Goal: Information Seeking & Learning: Compare options

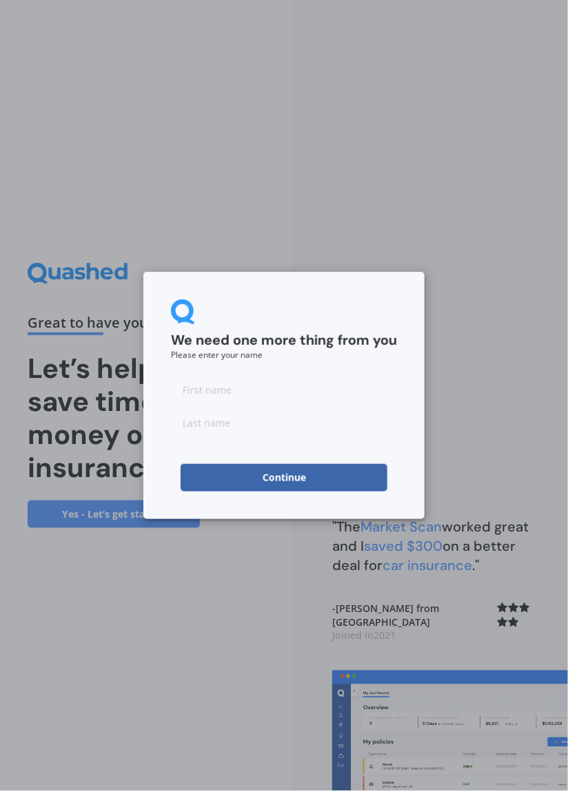
click at [198, 396] on input at bounding box center [284, 390] width 226 height 28
type input "Akshay"
click at [191, 422] on input at bounding box center [284, 423] width 226 height 28
type input "Kumar"
click at [236, 483] on button "Continue" at bounding box center [283, 478] width 207 height 28
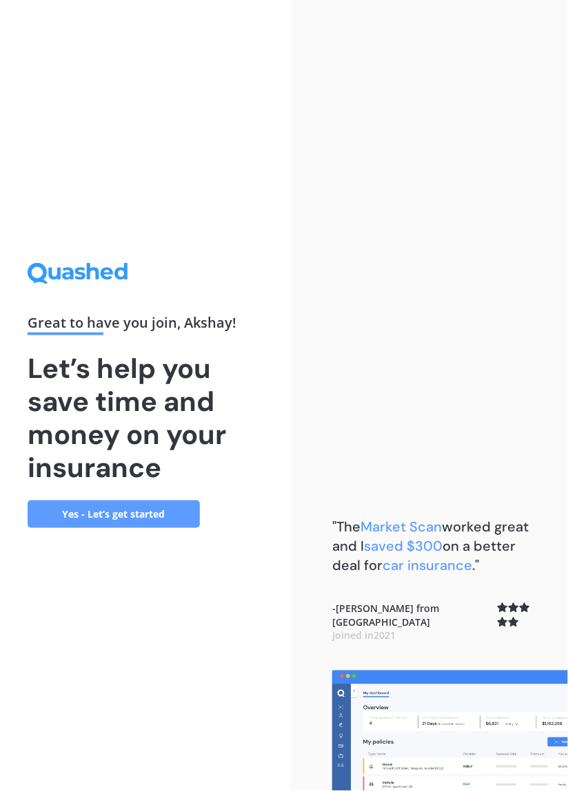
click at [67, 528] on link "Yes - Let’s get started" at bounding box center [114, 515] width 172 height 28
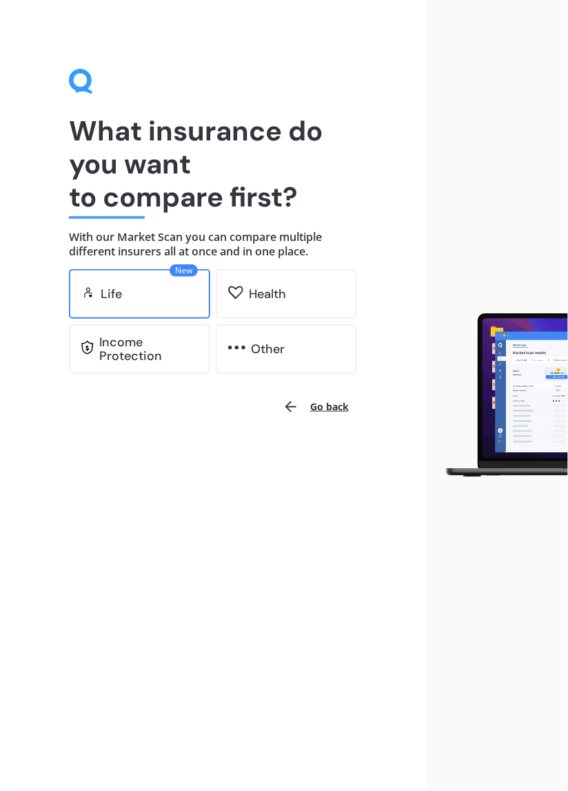
click at [114, 297] on div "Life" at bounding box center [111, 294] width 21 height 14
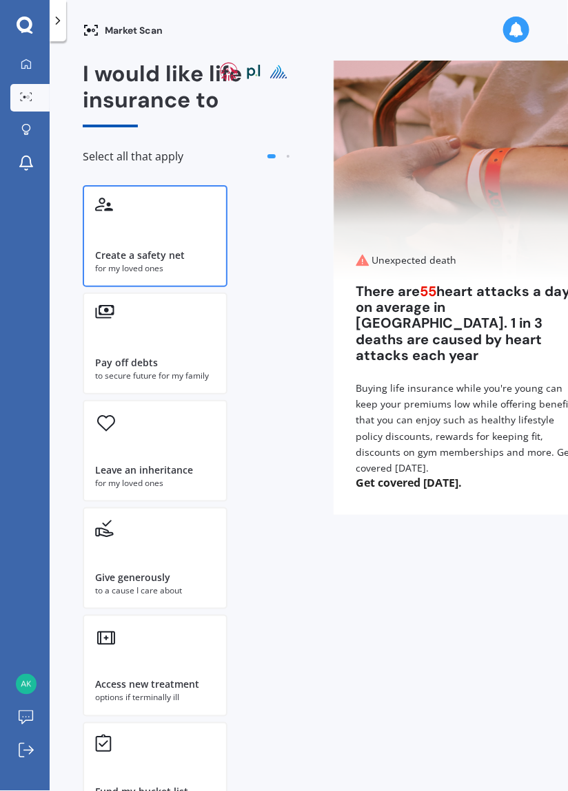
click at [115, 231] on div "Create a safety net for my loved ones" at bounding box center [155, 236] width 145 height 102
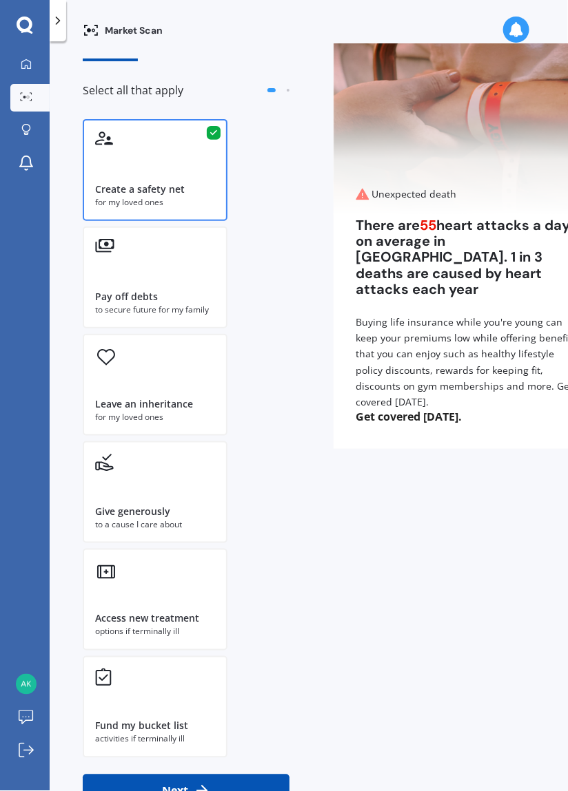
click at [273, 791] on button "Next" at bounding box center [186, 791] width 207 height 33
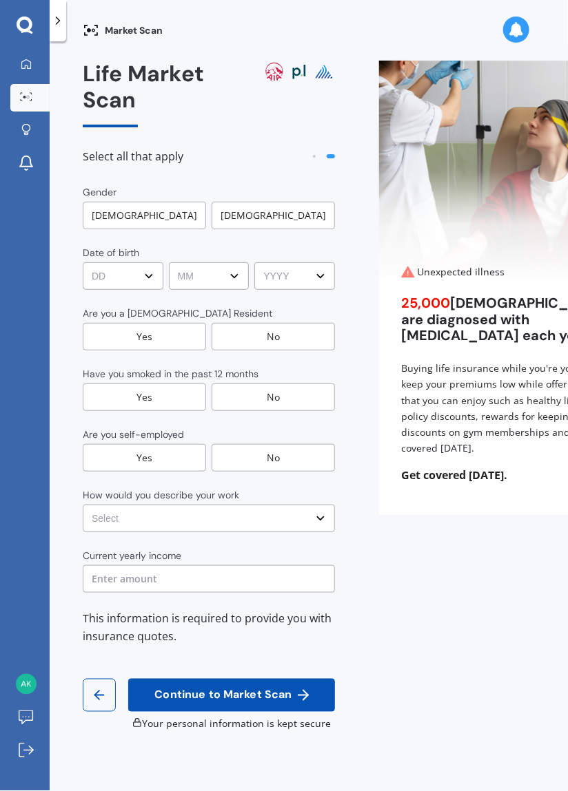
scroll to position [0, 0]
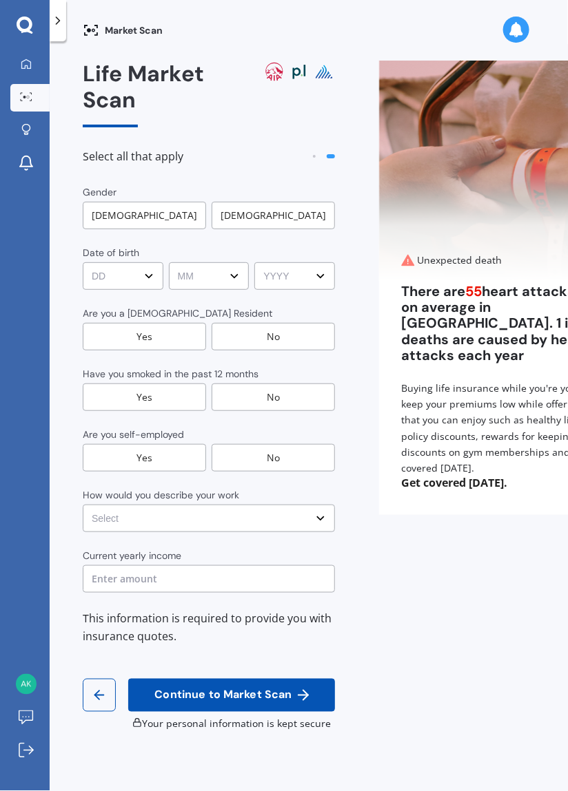
click at [326, 154] on span at bounding box center [330, 156] width 8 height 4
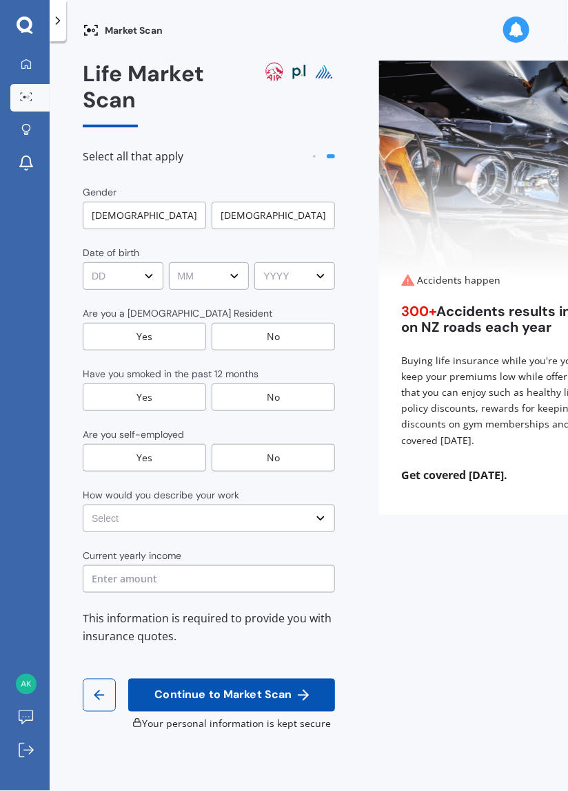
click at [287, 138] on div "Select all that apply" at bounding box center [209, 161] width 252 height 47
click at [298, 138] on div "Select all that apply" at bounding box center [209, 161] width 252 height 47
click at [309, 138] on div "Select all that apply" at bounding box center [209, 161] width 252 height 47
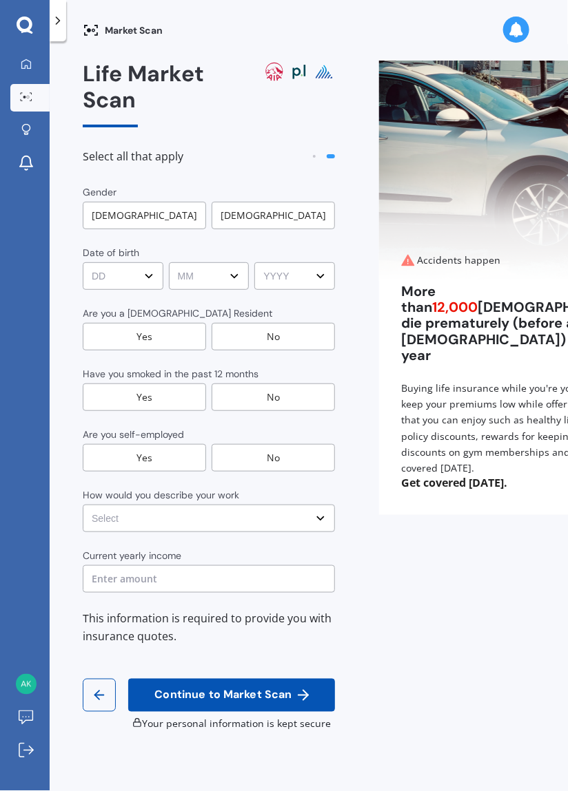
click at [122, 202] on div "Male" at bounding box center [144, 216] width 123 height 28
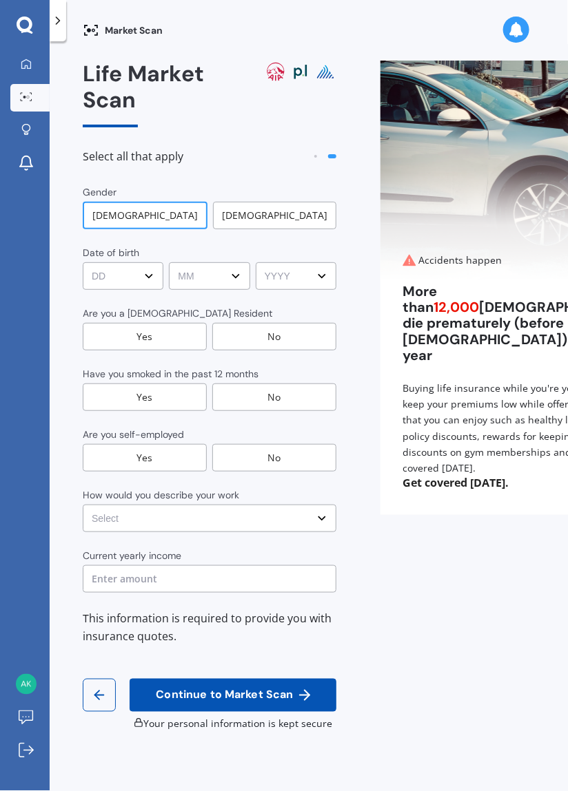
click at [104, 262] on select "DD DD 01 02 03 04 05 06 07 08 09 10 11 12 13 14 15 16 17 18 19 20 21 22 23 24 2…" at bounding box center [123, 276] width 81 height 28
select select "10"
click at [83, 262] on select "DD DD 01 02 03 04 05 06 07 08 09 10 11 12 13 14 15 16 17 18 19 20 21 22 23 24 2…" at bounding box center [123, 276] width 81 height 28
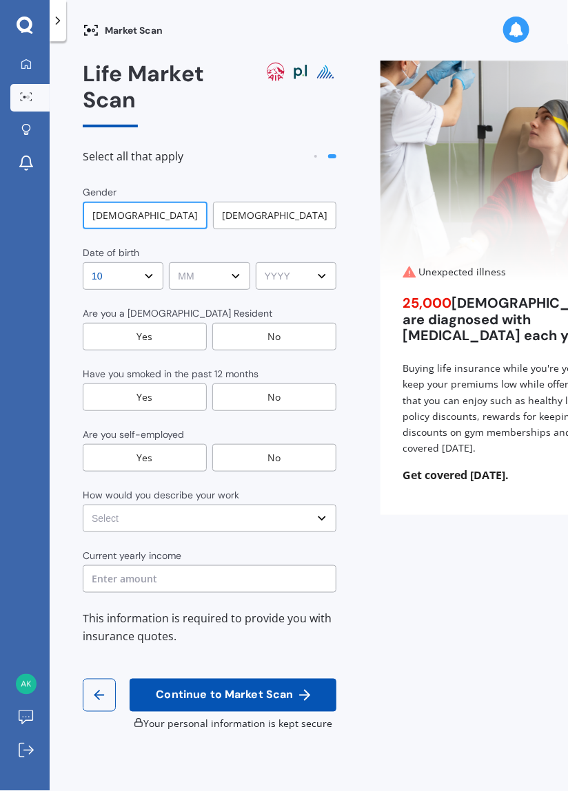
click at [201, 262] on select "MM MM 01 02 03 04 05 06 07 08 09 10 11 12" at bounding box center [209, 276] width 81 height 28
select select "05"
click at [169, 262] on select "MM MM 01 02 03 04 05 06 07 08 09 10 11 12" at bounding box center [209, 276] width 81 height 28
click at [284, 262] on select "YYYY YYYY 2009 2008 2007 2006 2005 2004 2003 2002 2001 2000 1999 1998 1997 1996…" at bounding box center [296, 276] width 81 height 28
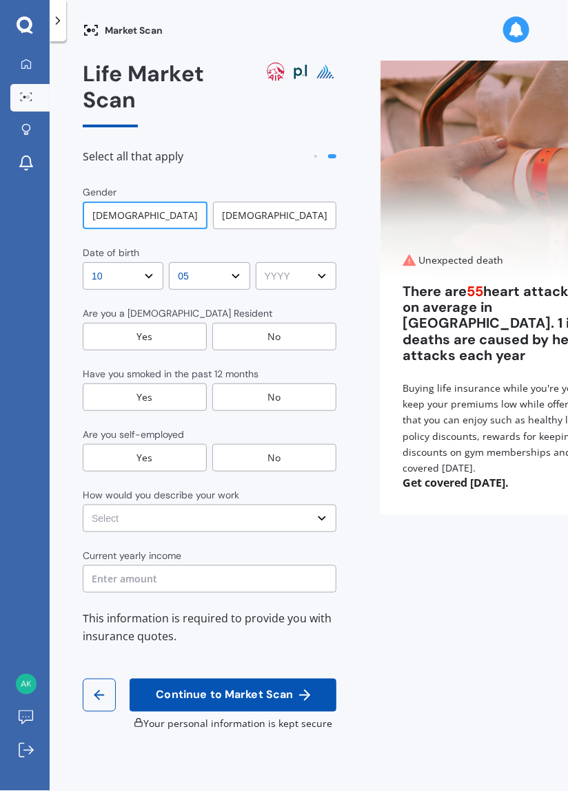
select select "1995"
click at [256, 262] on select "YYYY YYYY 2009 2008 2007 2006 2005 2004 2003 2002 2001 2000 1999 1998 1997 1996…" at bounding box center [296, 276] width 81 height 28
click at [235, 323] on div "No" at bounding box center [274, 337] width 124 height 28
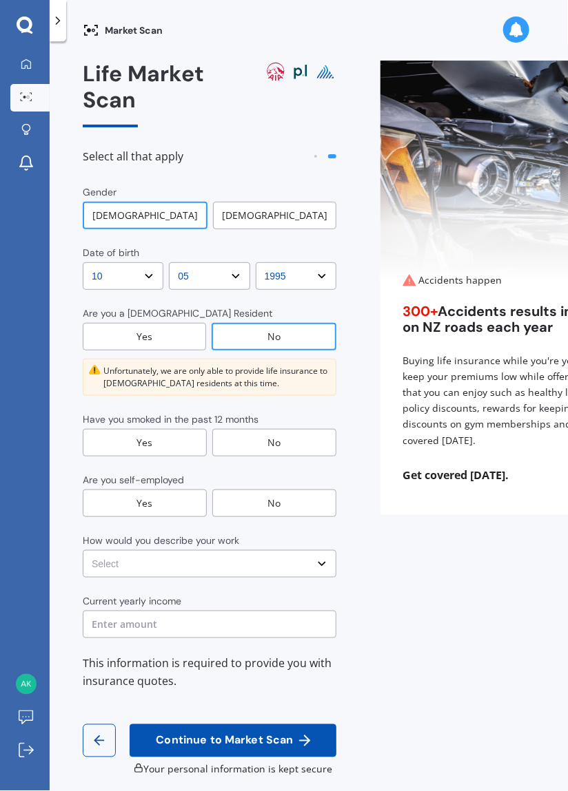
click at [116, 323] on div "Yes" at bounding box center [144, 337] width 123 height 28
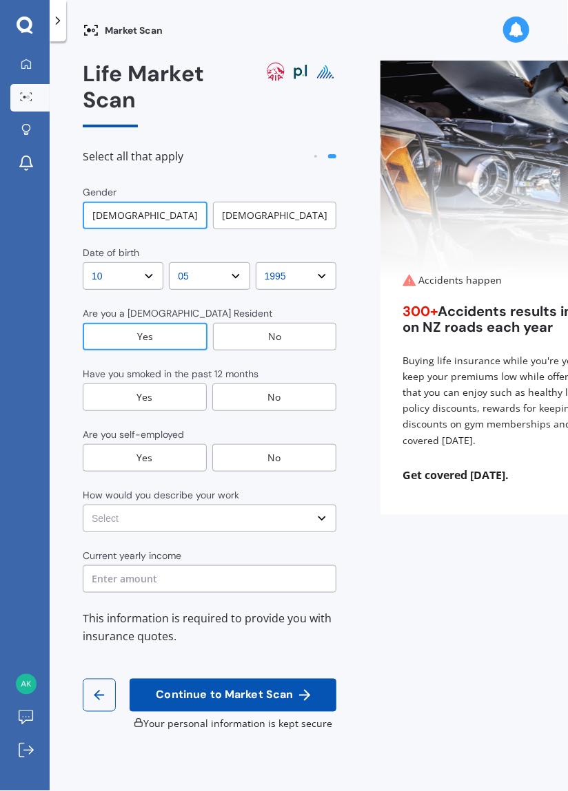
click at [245, 384] on div "No" at bounding box center [274, 398] width 124 height 28
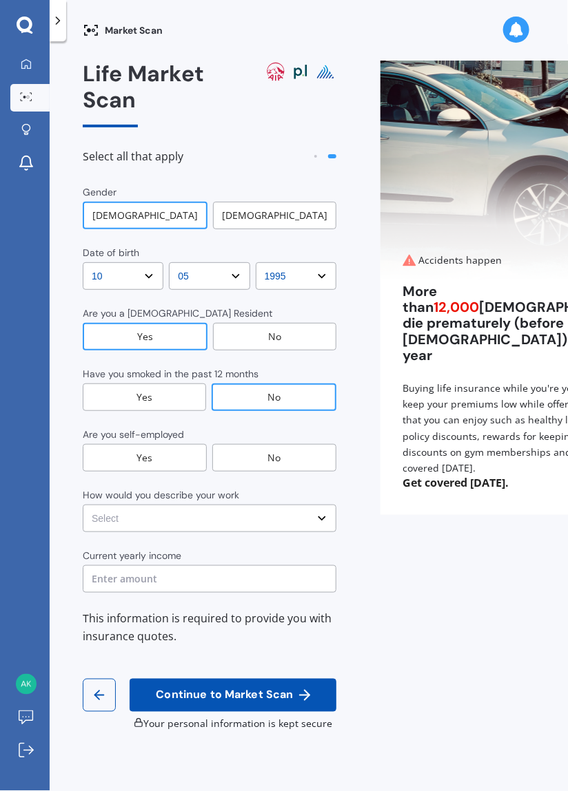
click at [258, 444] on div "No" at bounding box center [274, 458] width 124 height 28
click at [101, 505] on select "Select No manual work e.g. lawyer, consultant, engineer Light manual work e.g. …" at bounding box center [209, 519] width 253 height 28
select select "No manual work e.g. lawyer, consultant, engineer"
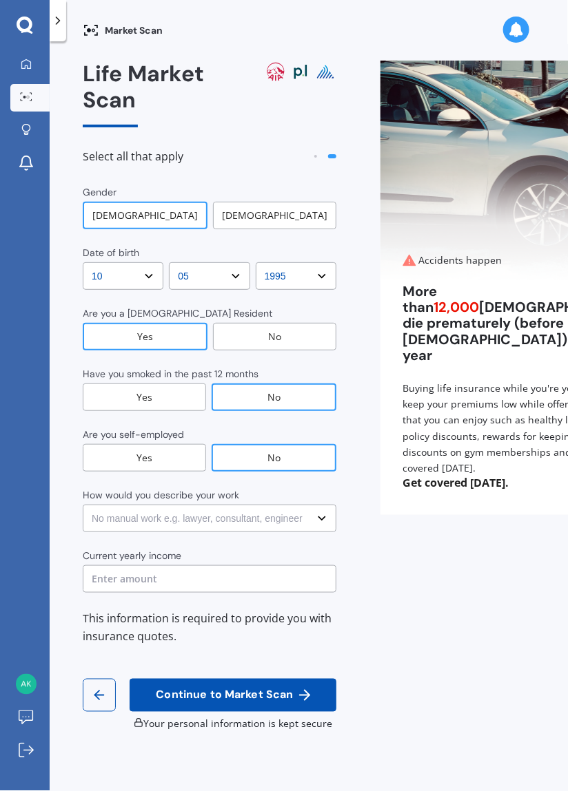
click at [83, 505] on select "Select No manual work e.g. lawyer, consultant, engineer Light manual work e.g. …" at bounding box center [209, 519] width 253 height 28
click at [93, 565] on input "text" at bounding box center [209, 579] width 253 height 28
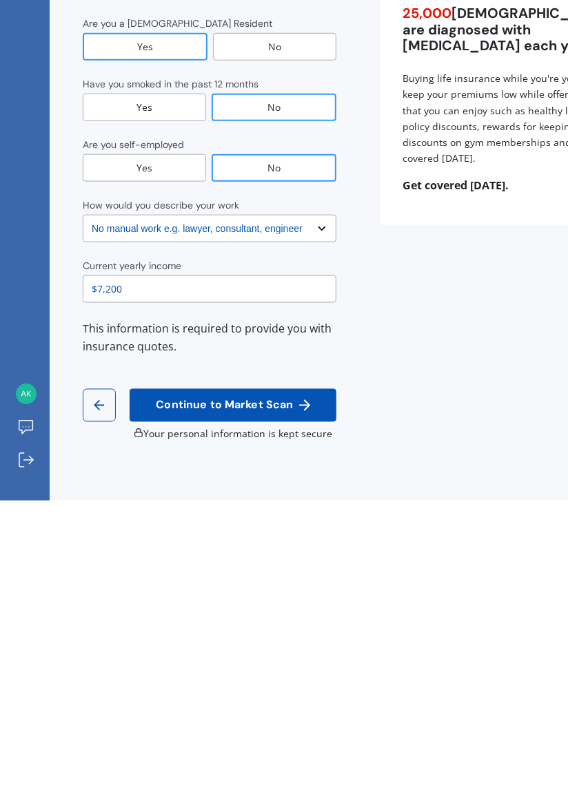
type input "$72,000"
click at [163, 689] on span "Continue to Market Scan" at bounding box center [224, 695] width 143 height 13
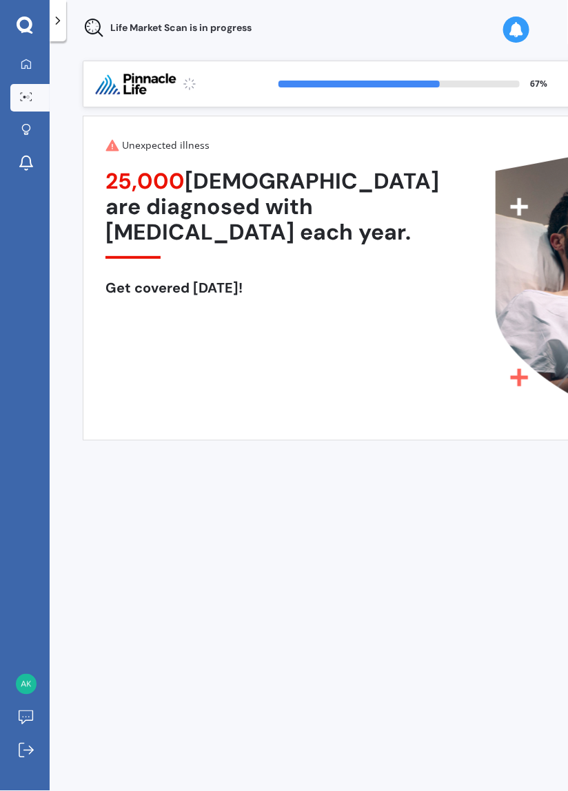
scroll to position [0, 0]
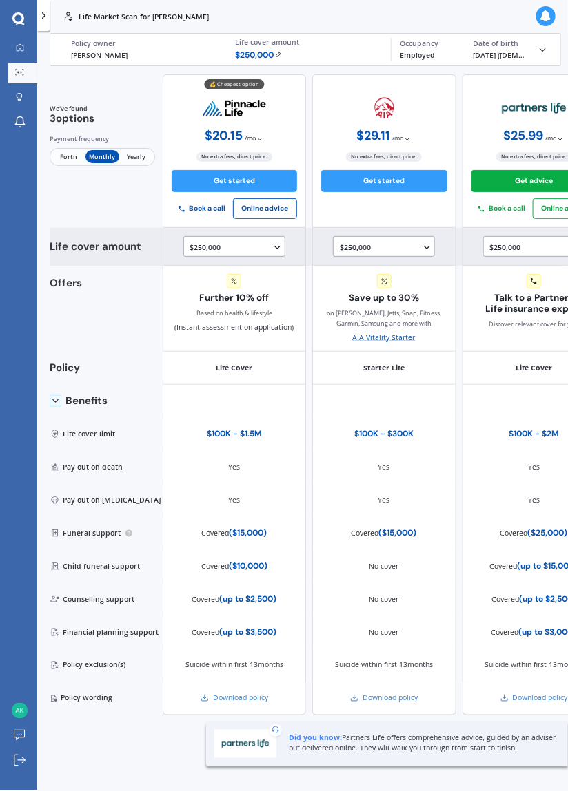
click at [214, 241] on div "$250,000 $100,000 $150,000 $200,000 $250,000 $300,000 $350,000 $400,000 $500,00…" at bounding box center [236, 247] width 92 height 12
click at [204, 300] on div "$750,000" at bounding box center [236, 295] width 91 height 19
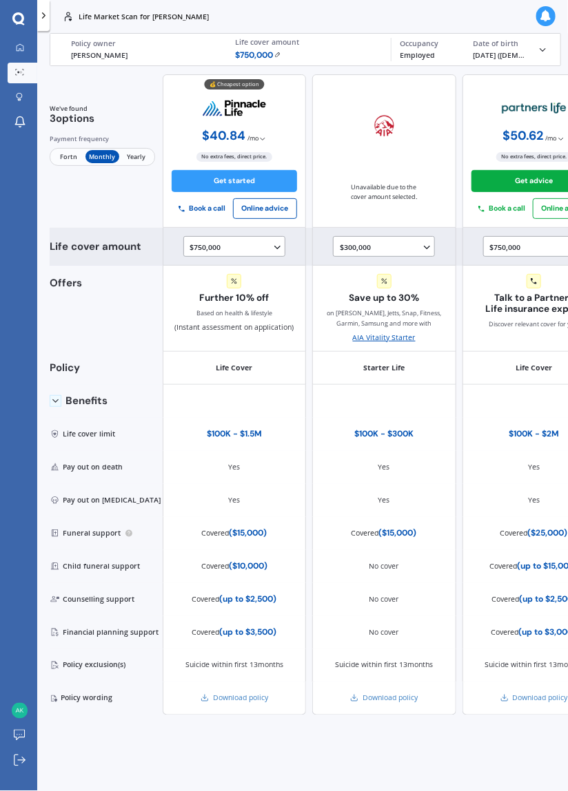
click at [350, 249] on div "$300,000 $100,000 $150,000 $200,000 $250,000 $300,000" at bounding box center [386, 247] width 92 height 12
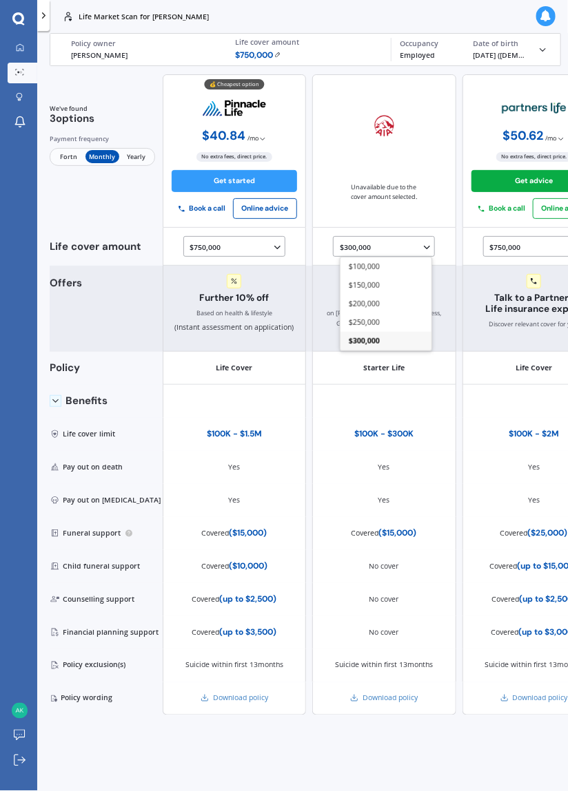
click at [129, 332] on div "Offers" at bounding box center [106, 315] width 113 height 74
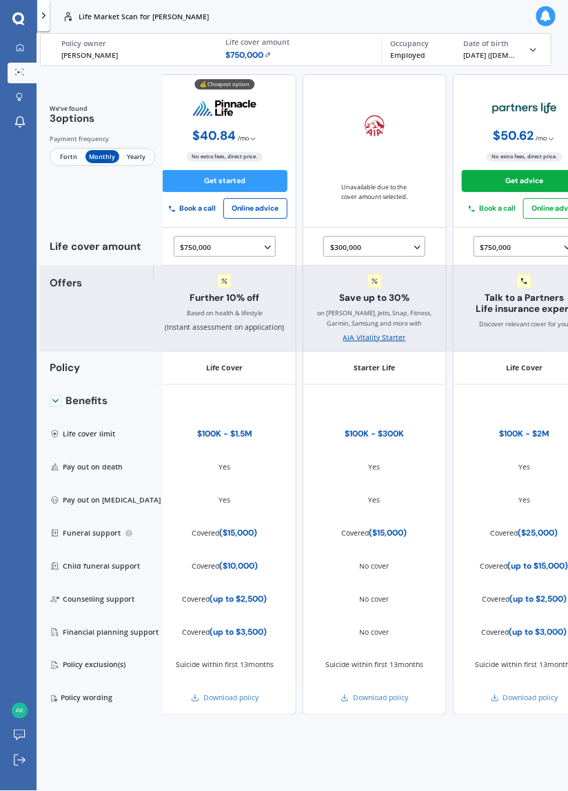
scroll to position [0, 0]
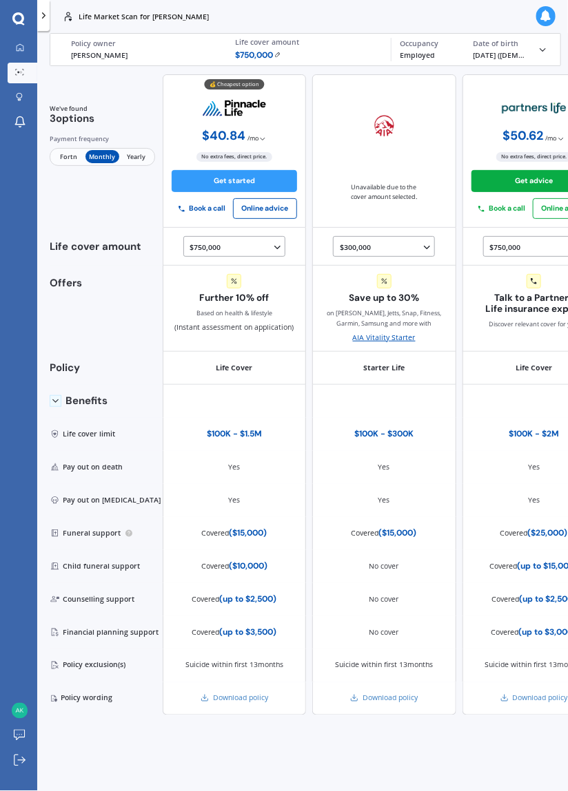
click at [61, 158] on span "Fortn" at bounding box center [69, 157] width 34 height 14
click at [43, 15] on icon at bounding box center [44, 15] width 10 height 10
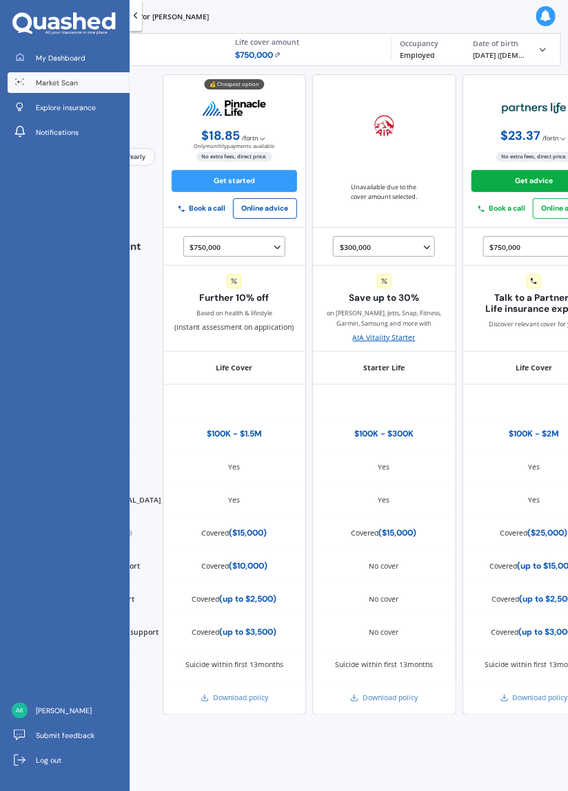
click at [135, 16] on icon at bounding box center [135, 15] width 10 height 10
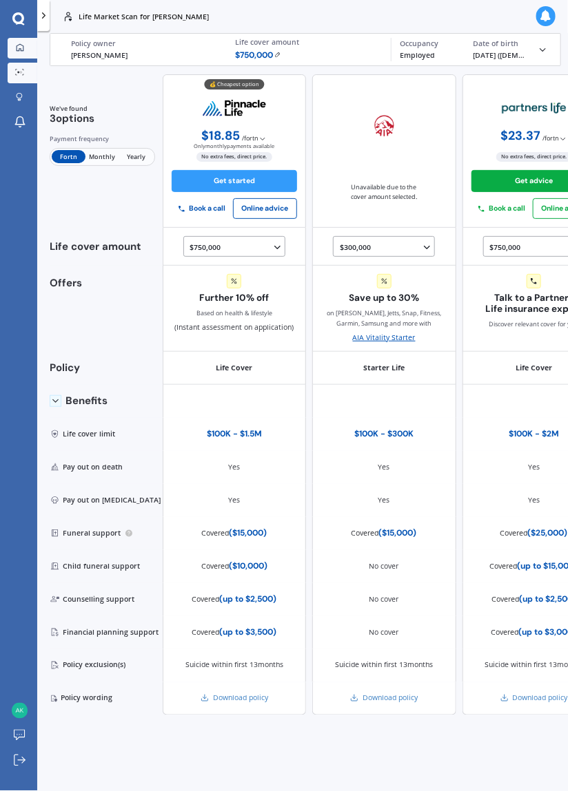
click at [22, 50] on icon at bounding box center [20, 48] width 8 height 8
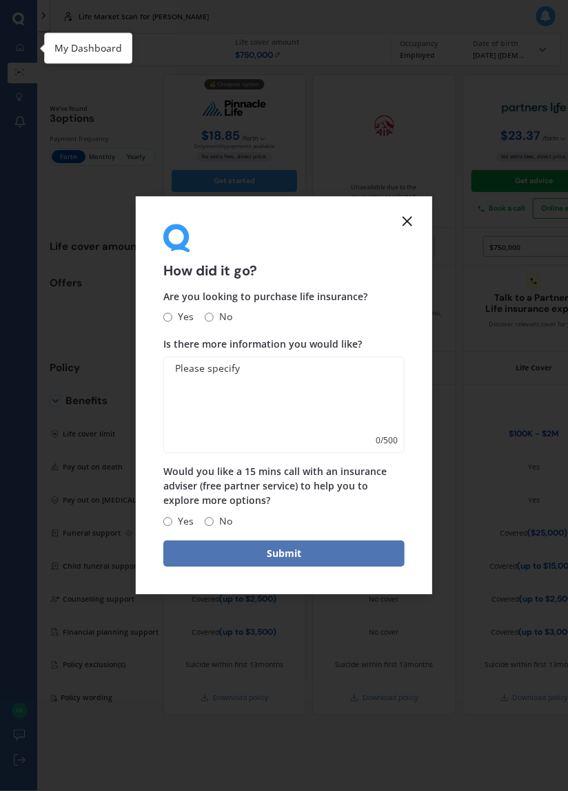
click at [351, 551] on button "Submit" at bounding box center [283, 554] width 241 height 26
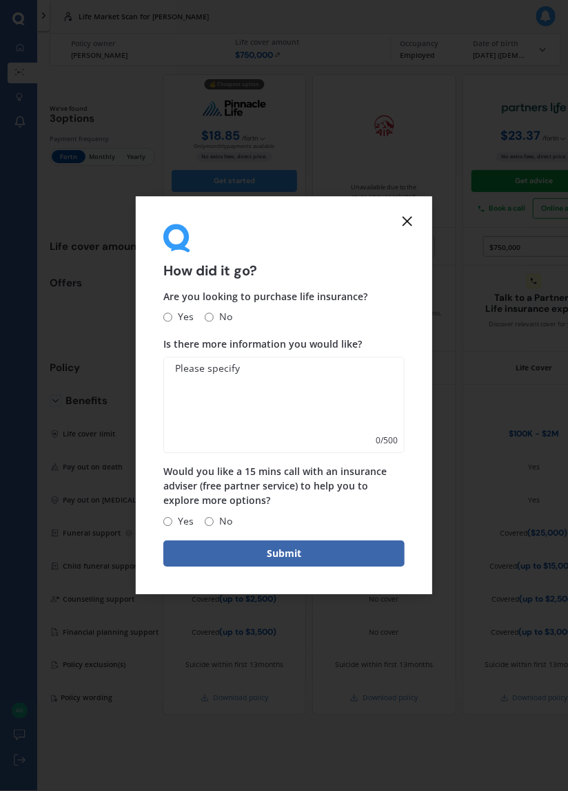
click at [415, 222] on icon at bounding box center [407, 221] width 17 height 17
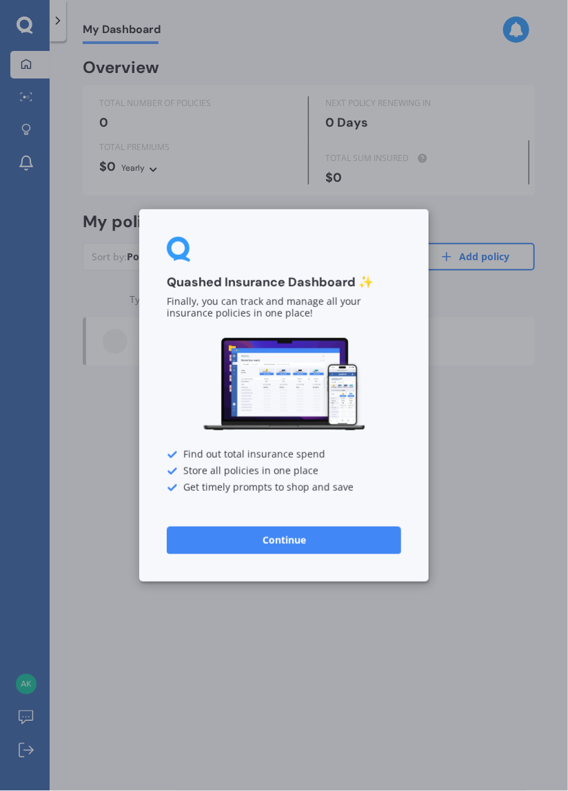
click at [337, 546] on button "Continue" at bounding box center [284, 541] width 234 height 28
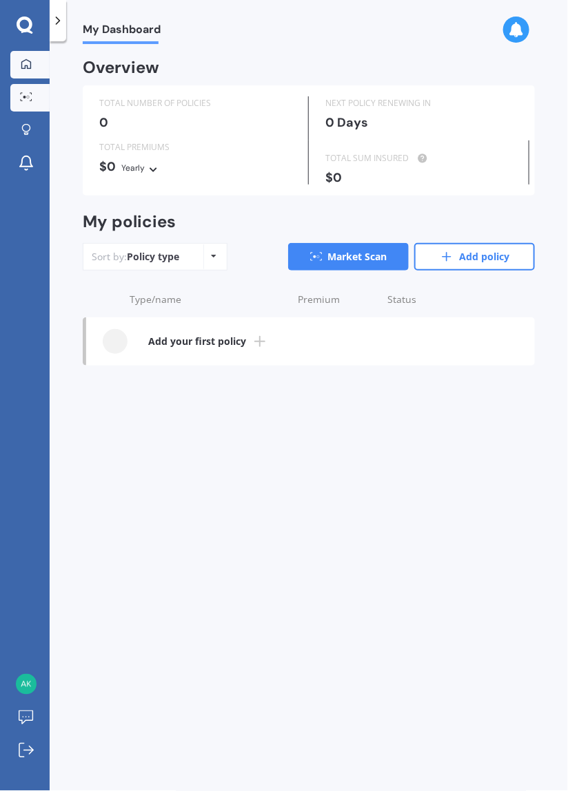
click at [28, 94] on icon at bounding box center [26, 96] width 12 height 9
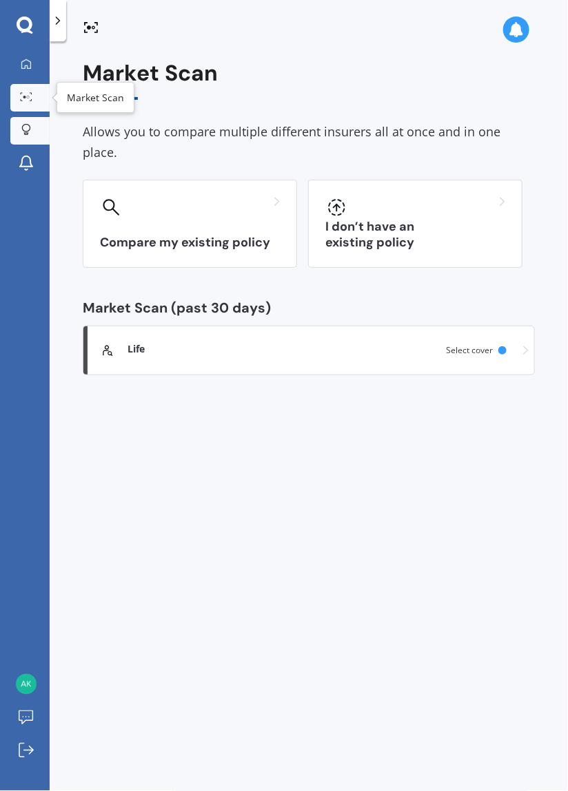
click at [28, 134] on icon at bounding box center [26, 130] width 10 height 12
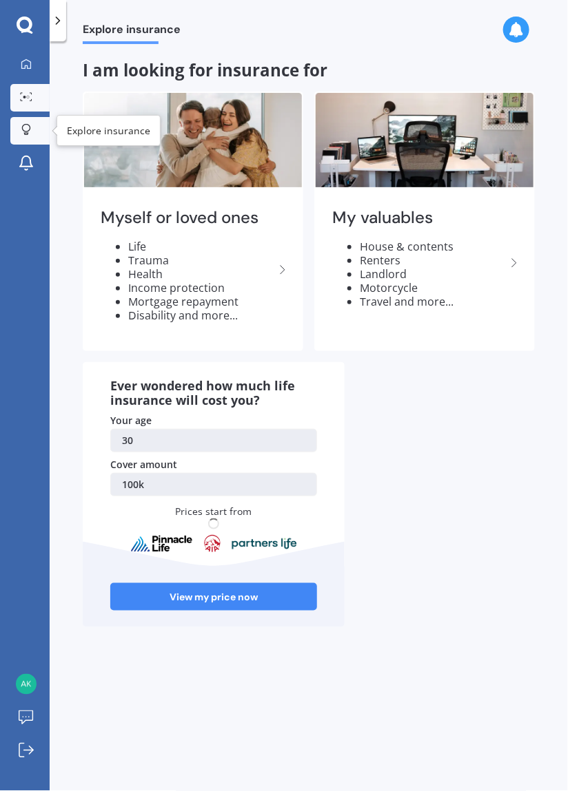
click at [28, 101] on div at bounding box center [26, 97] width 21 height 10
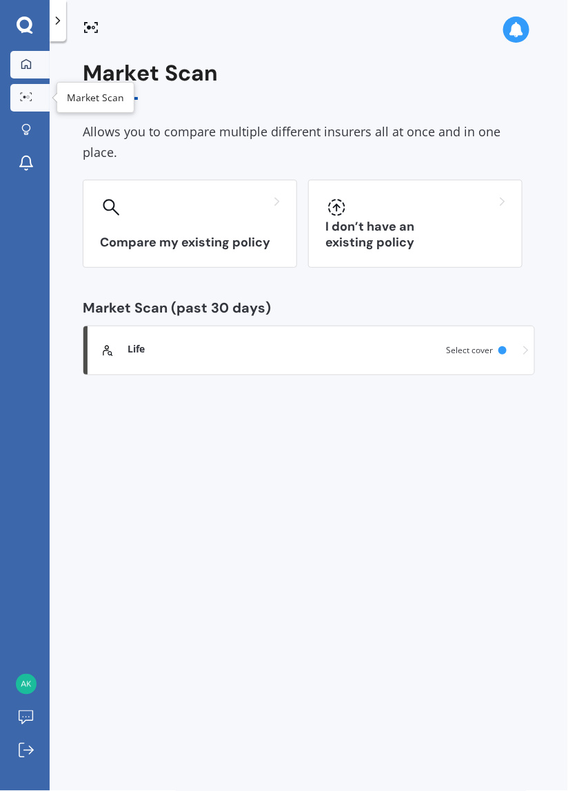
click at [26, 70] on div at bounding box center [26, 65] width 21 height 12
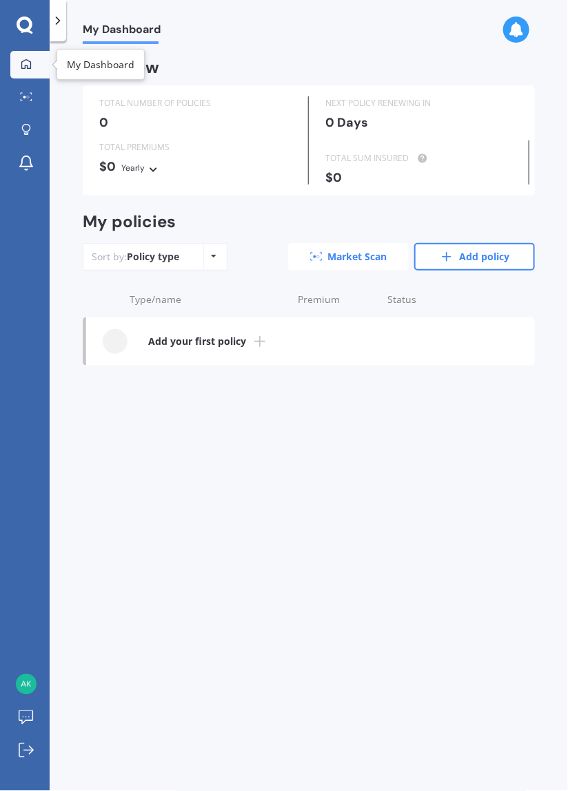
click at [371, 264] on link "Market Scan" at bounding box center [348, 257] width 121 height 28
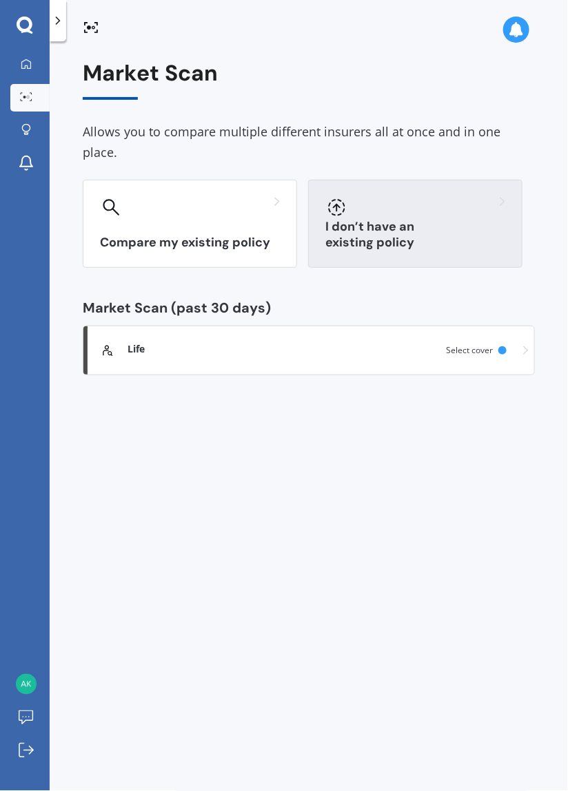
click at [453, 219] on h3 "I don’t have an existing policy" at bounding box center [415, 235] width 180 height 32
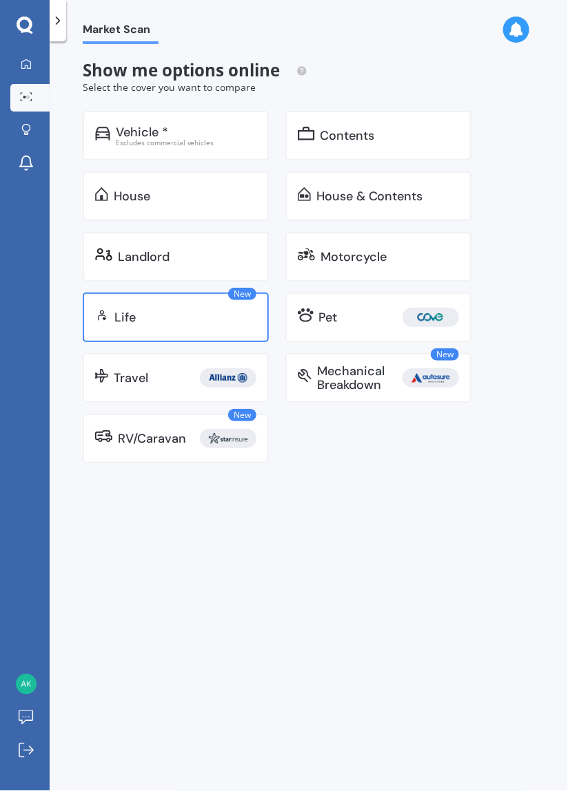
click at [127, 324] on div "Life" at bounding box center [124, 318] width 21 height 14
click at [116, 323] on div "Life" at bounding box center [124, 318] width 21 height 14
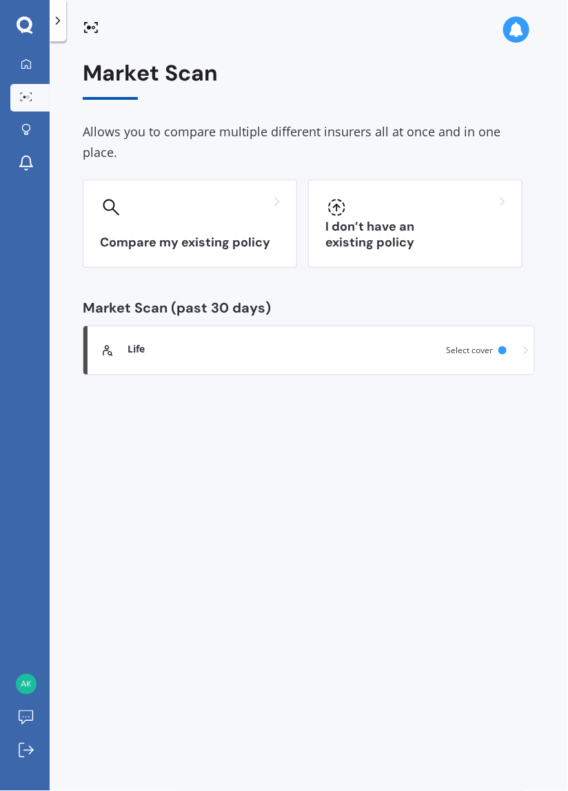
click at [57, 21] on icon at bounding box center [58, 21] width 14 height 14
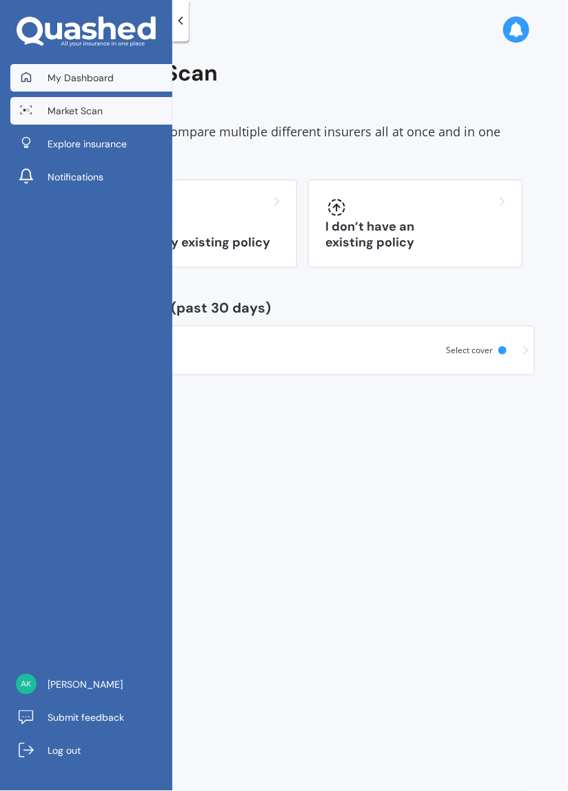
click at [62, 78] on span "My Dashboard" at bounding box center [81, 78] width 66 height 14
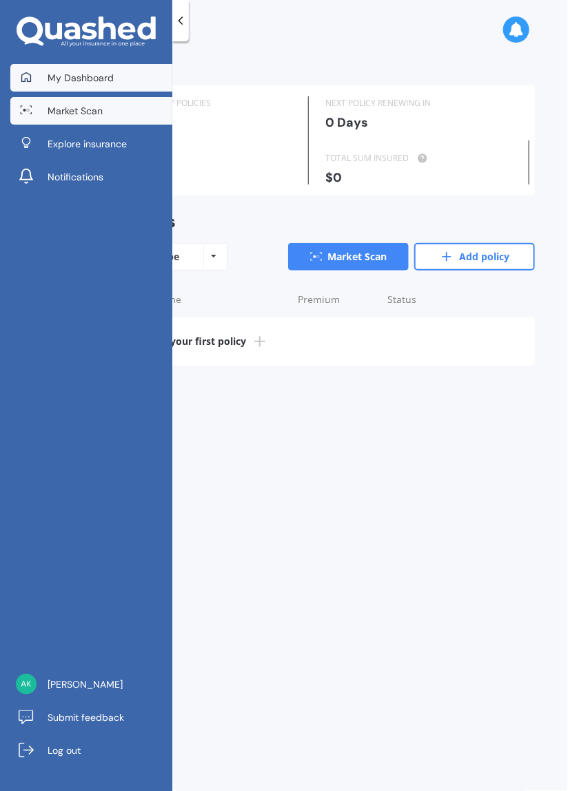
click at [52, 105] on span "Market Scan" at bounding box center [75, 111] width 55 height 14
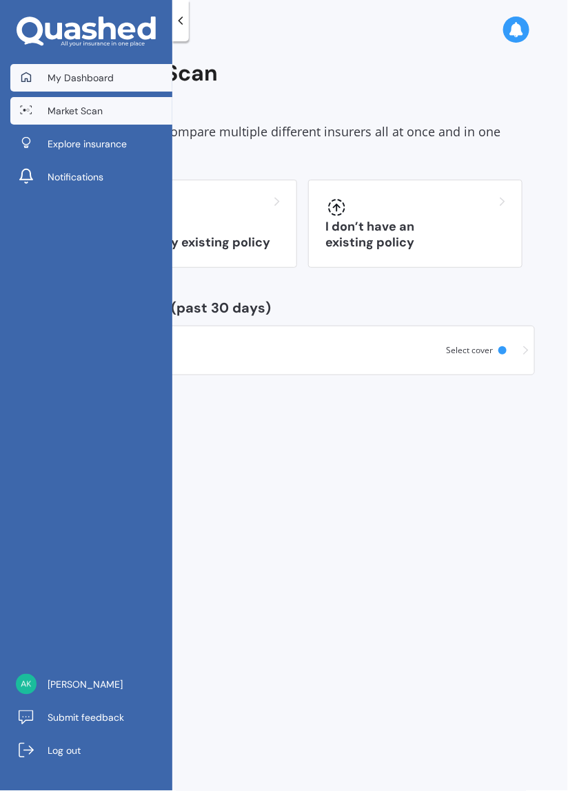
click at [72, 76] on span "My Dashboard" at bounding box center [81, 78] width 66 height 14
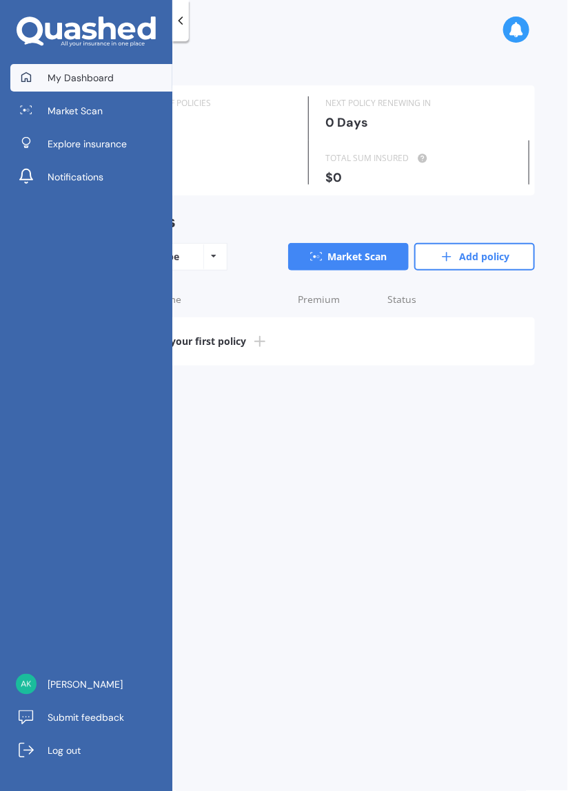
click at [494, 622] on div "My Dashboard Overview TOTAL NUMBER OF POLICIES 0 NEXT POLICY RENEWING IN 0 Days…" at bounding box center [309, 419] width 518 height 750
click at [186, 27] on icon at bounding box center [181, 21] width 14 height 14
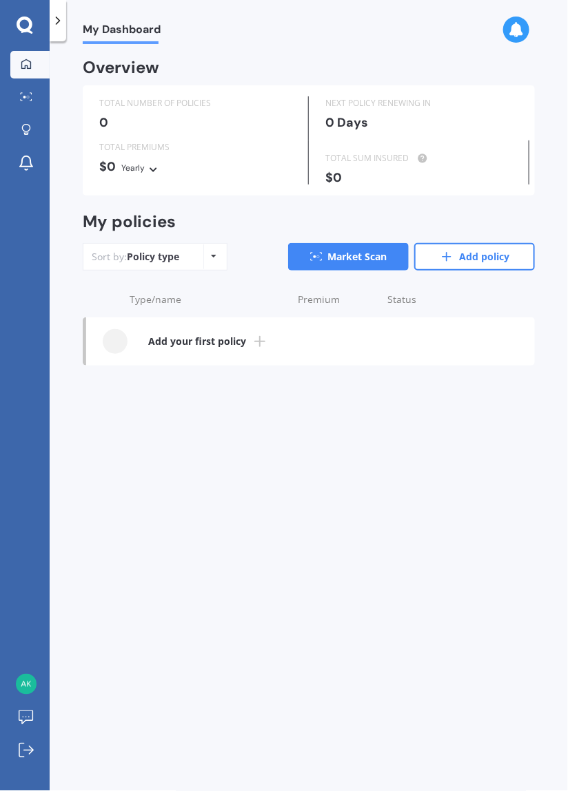
click at [143, 267] on div "Sort by: Policy type Policy type Alphabetical Date added Renewing next" at bounding box center [155, 257] width 145 height 28
click at [214, 256] on icon at bounding box center [214, 256] width 6 height 8
click at [506, 616] on div "My Dashboard Overview TOTAL NUMBER OF POLICIES 0 NEXT POLICY RENEWING IN 0 Days…" at bounding box center [309, 419] width 518 height 750
click at [338, 264] on link "Market Scan" at bounding box center [348, 257] width 121 height 28
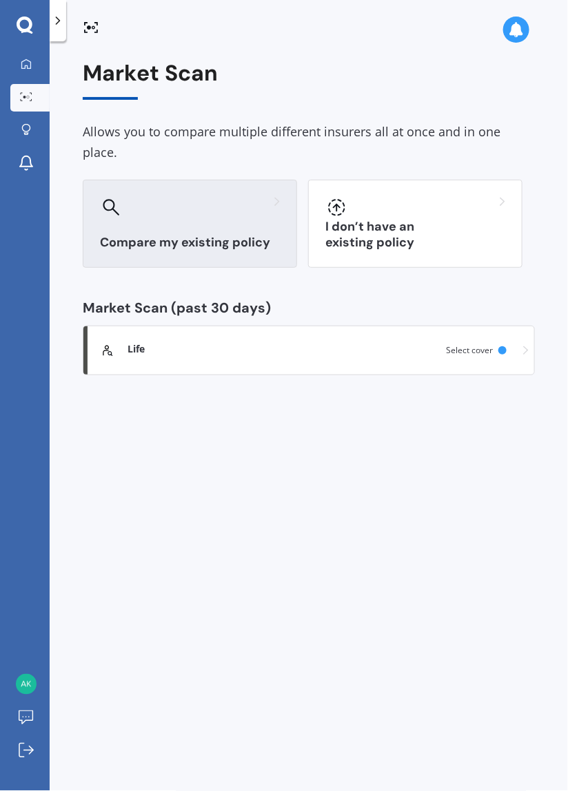
click at [133, 209] on div "Compare my existing policy" at bounding box center [190, 224] width 214 height 88
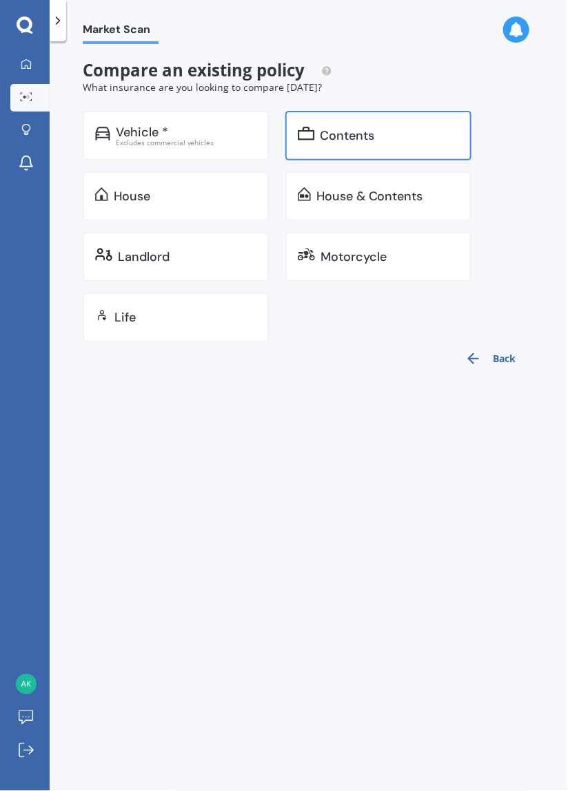
click at [331, 138] on div "Contents" at bounding box center [347, 136] width 54 height 14
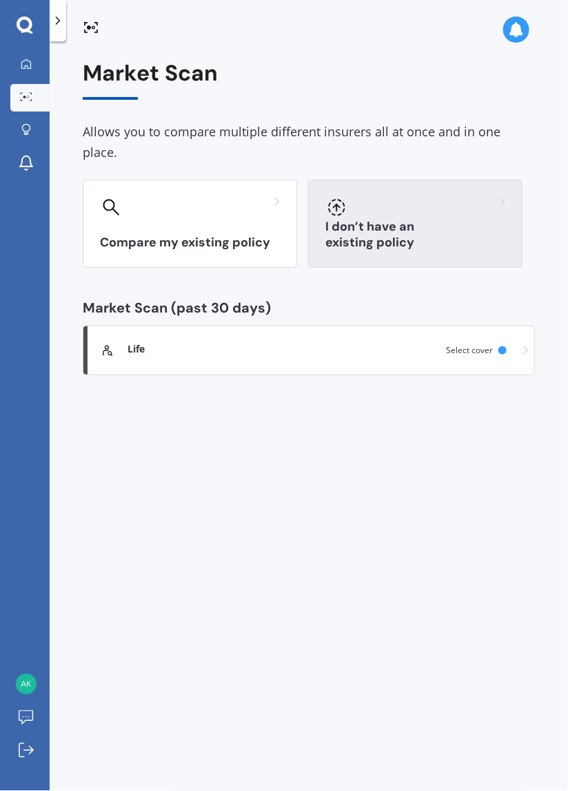
click at [366, 240] on div "I don’t have an existing policy" at bounding box center [415, 224] width 214 height 88
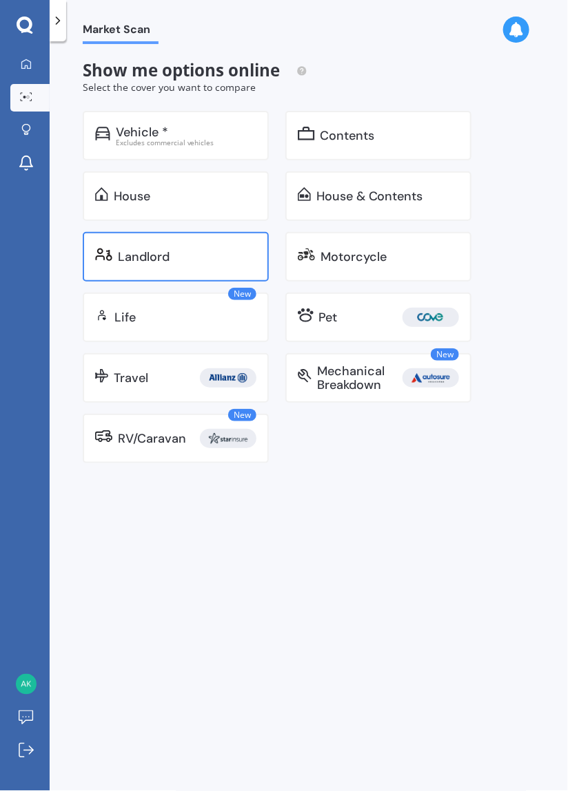
click at [116, 263] on div "Landlord" at bounding box center [176, 257] width 186 height 50
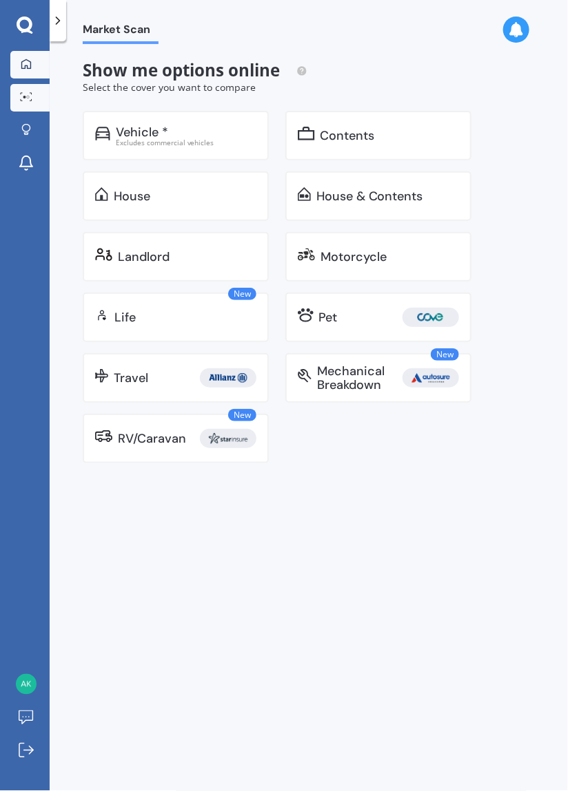
click at [24, 74] on link "My Dashboard" at bounding box center [29, 65] width 39 height 28
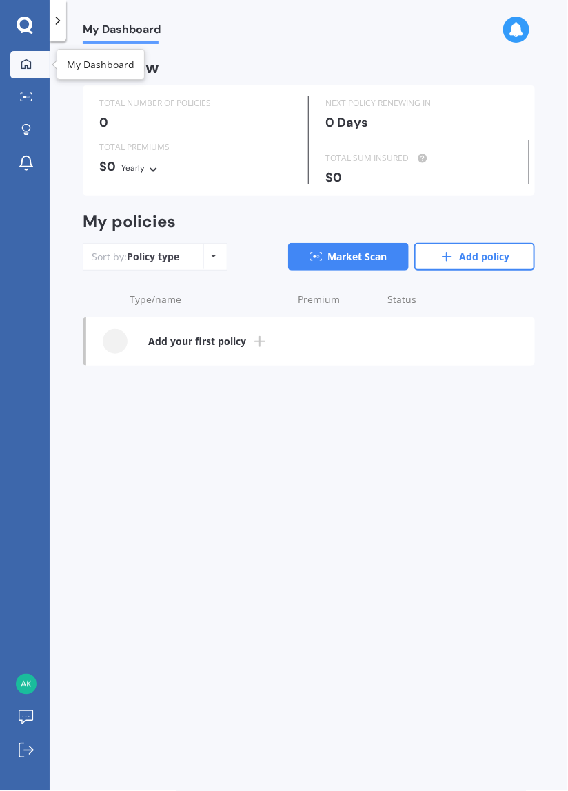
click at [138, 259] on div "Policy type" at bounding box center [153, 257] width 52 height 14
click at [206, 261] on div "Policy type Alphabetical Date added Renewing next" at bounding box center [213, 257] width 21 height 25
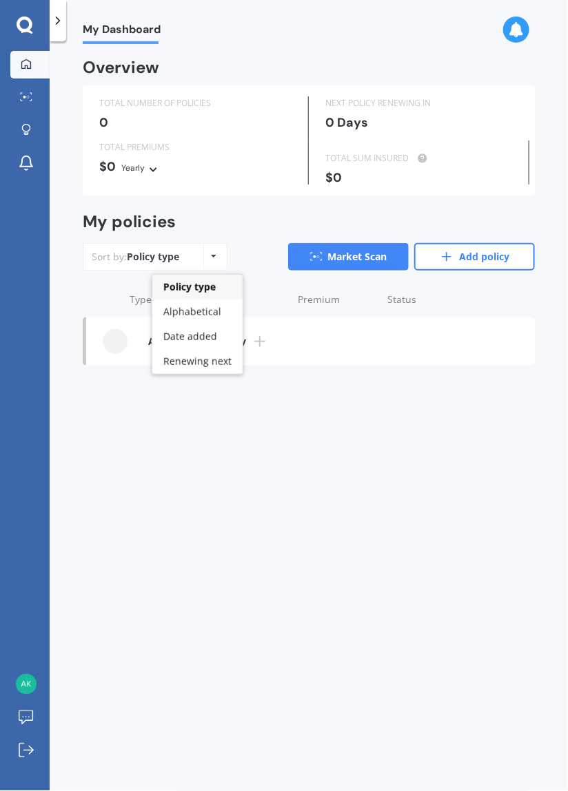
click at [98, 245] on div "Sort by: Policy type Policy type Alphabetical Date added Renewing next" at bounding box center [155, 257] width 145 height 28
click at [187, 346] on b "Add your first policy" at bounding box center [197, 342] width 98 height 14
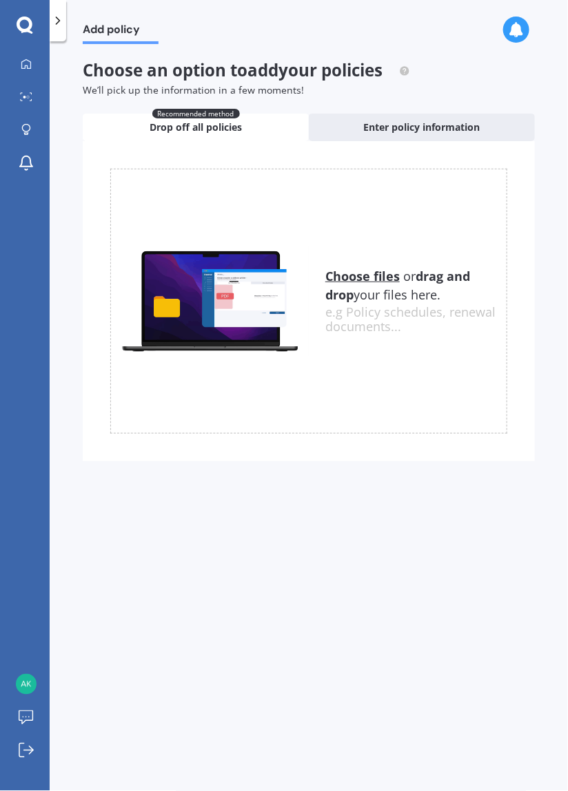
click at [350, 281] on u "Choose files" at bounding box center [362, 276] width 74 height 17
click at [353, 280] on u "Choose files" at bounding box center [362, 276] width 74 height 17
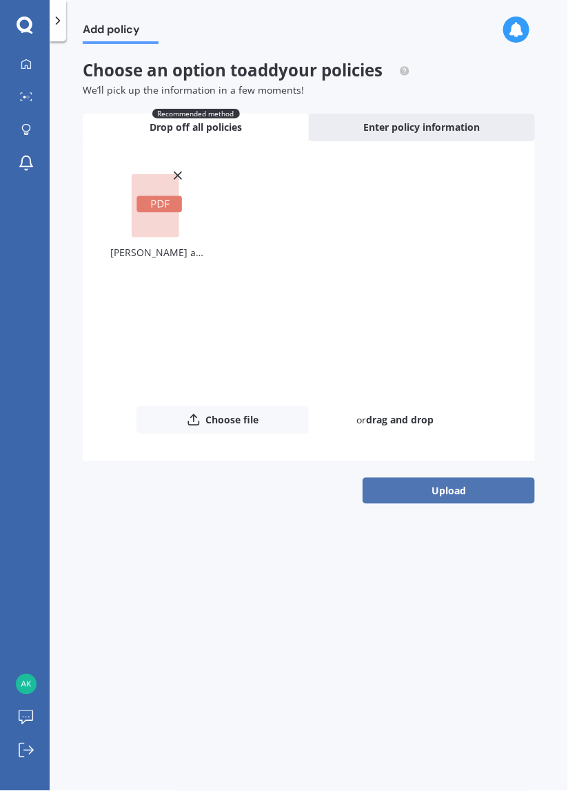
click at [463, 500] on button "Upload" at bounding box center [448, 491] width 172 height 26
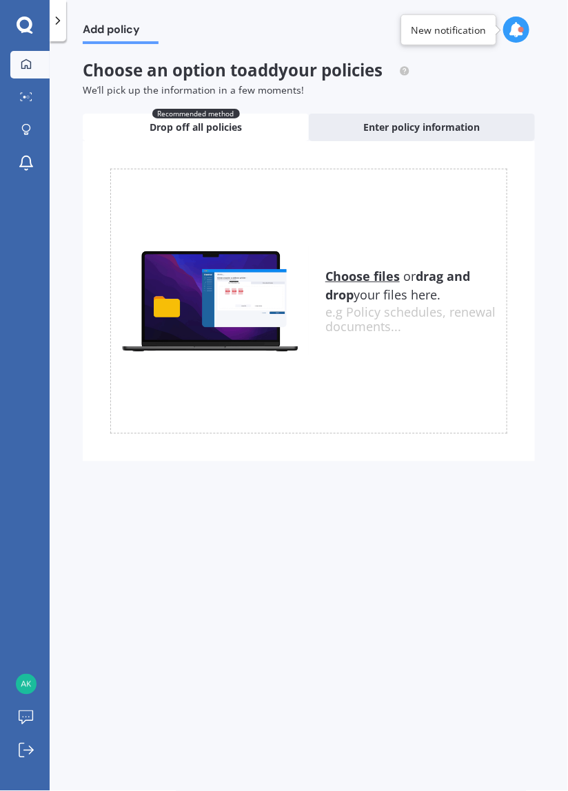
click at [29, 72] on link "My Dashboard" at bounding box center [29, 65] width 39 height 28
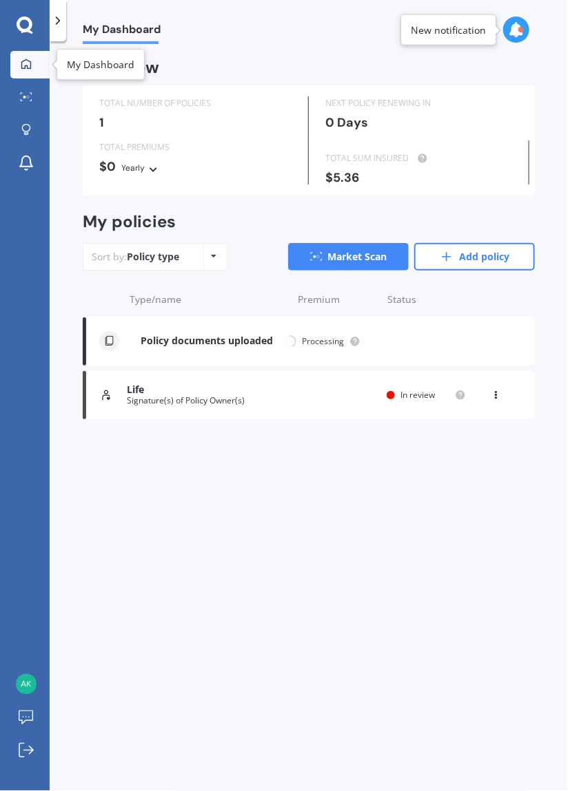
click at [121, 401] on div "Life Signature(s) of Policy Owner(s) Provider Renewal date Premium You are payi…" at bounding box center [309, 395] width 452 height 48
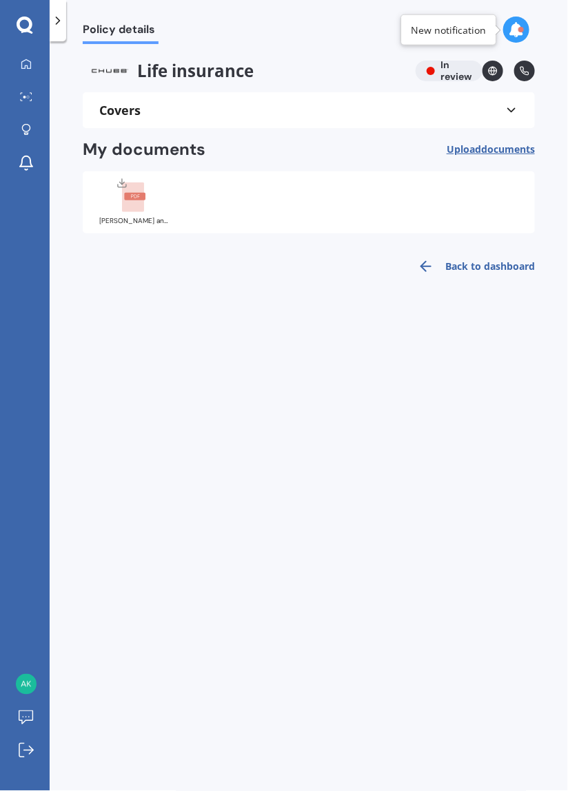
click at [121, 105] on div "Covers" at bounding box center [308, 110] width 419 height 14
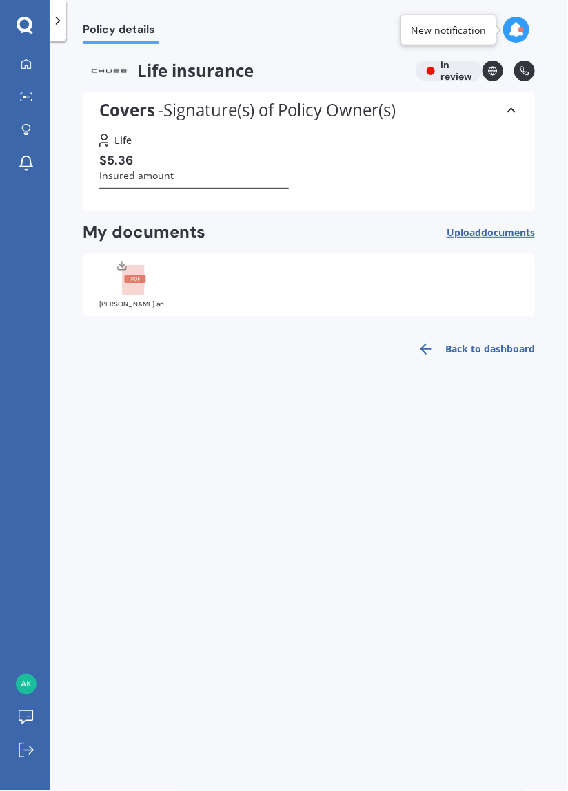
click at [113, 177] on label "Insured amount" at bounding box center [136, 176] width 74 height 14
click at [123, 176] on label "Insured amount" at bounding box center [136, 176] width 74 height 14
click at [462, 79] on div "Life insurance In review" at bounding box center [309, 71] width 452 height 21
click at [488, 77] on link at bounding box center [492, 71] width 21 height 21
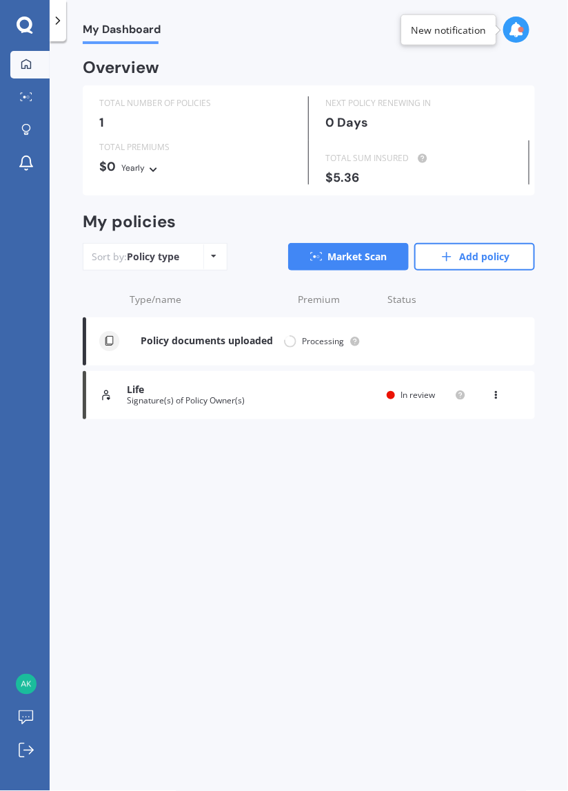
click at [149, 169] on icon at bounding box center [154, 167] width 10 height 8
click at [123, 171] on div "Yearly" at bounding box center [132, 168] width 23 height 14
click at [24, 94] on icon at bounding box center [26, 96] width 12 height 9
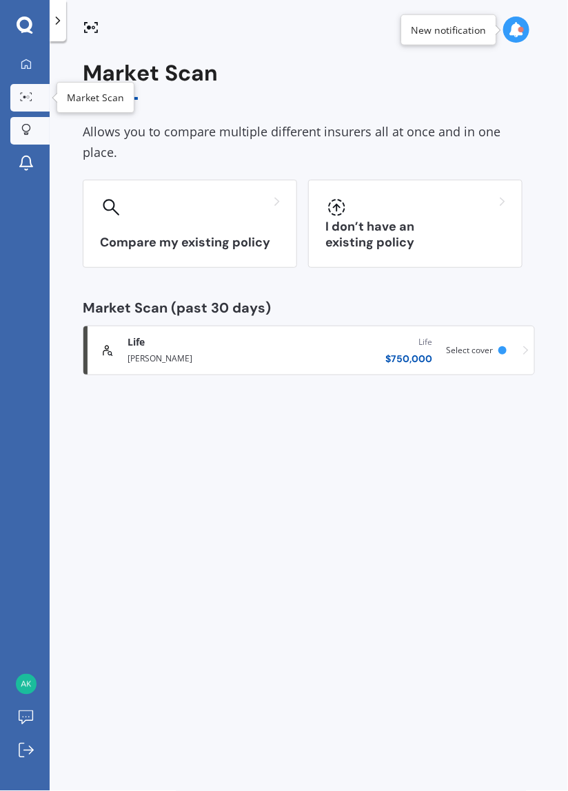
click at [30, 141] on link "Explore insurance" at bounding box center [29, 131] width 39 height 28
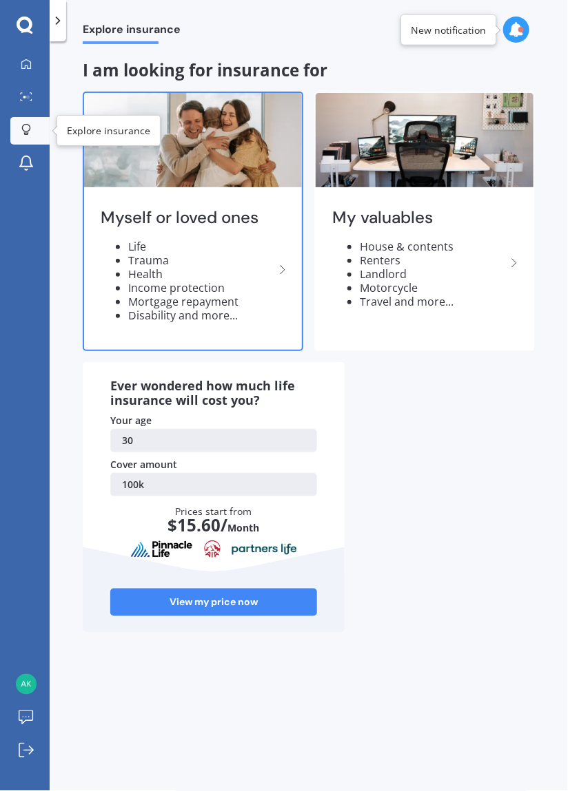
click at [143, 258] on li "Trauma" at bounding box center [201, 260] width 146 height 14
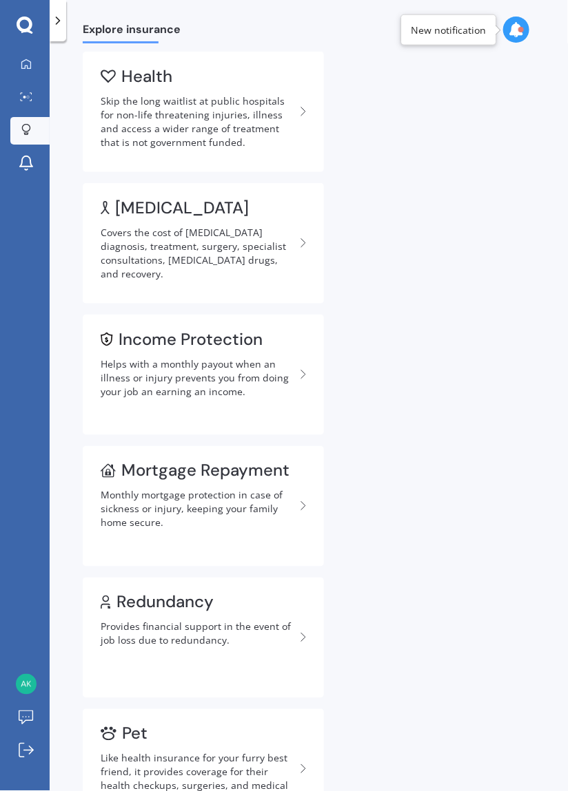
scroll to position [192, 0]
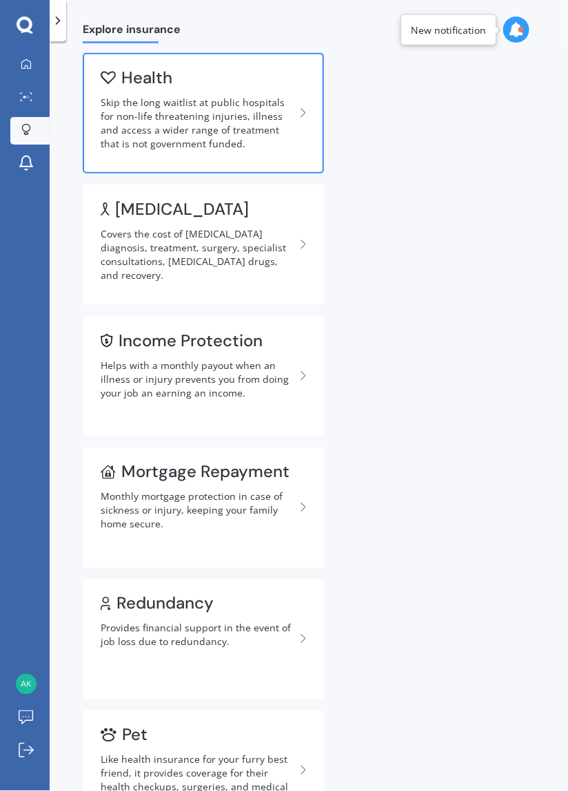
click at [122, 106] on div "Skip the long waitlist at public hospitals for non-life threatening injuries, i…" at bounding box center [198, 123] width 194 height 55
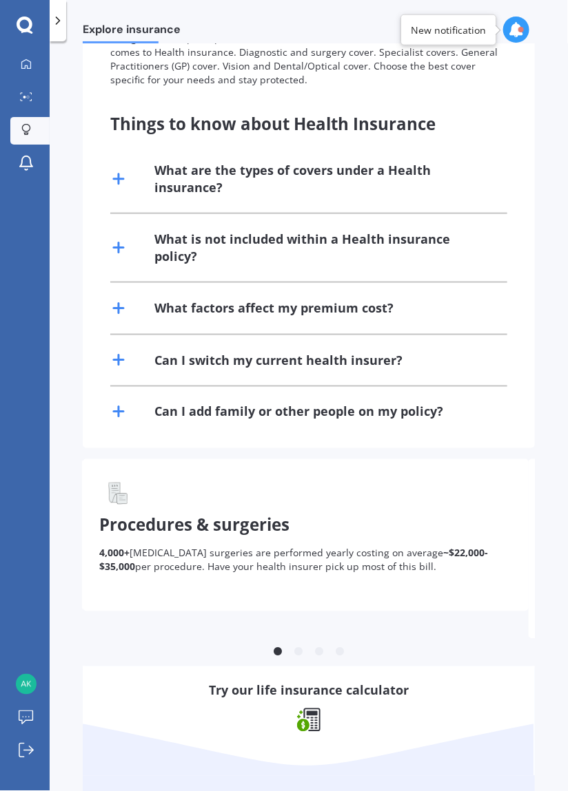
scroll to position [285, 0]
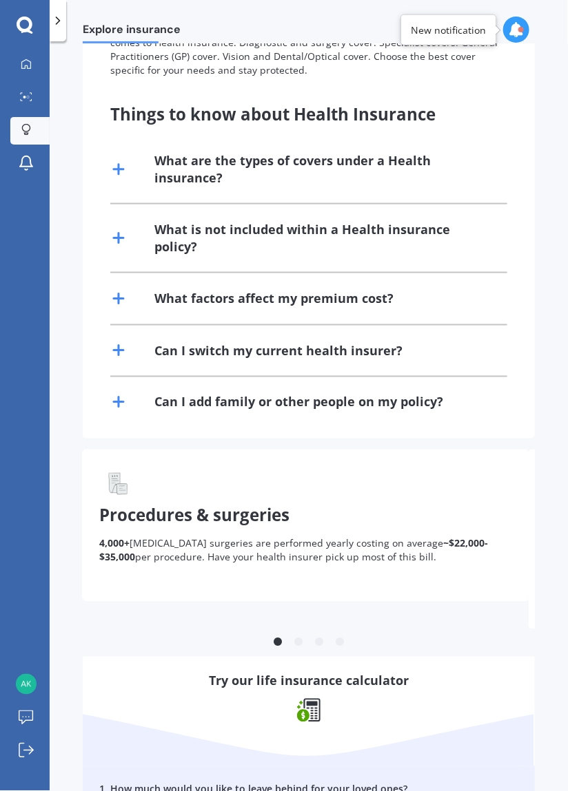
click at [112, 163] on icon at bounding box center [118, 169] width 17 height 17
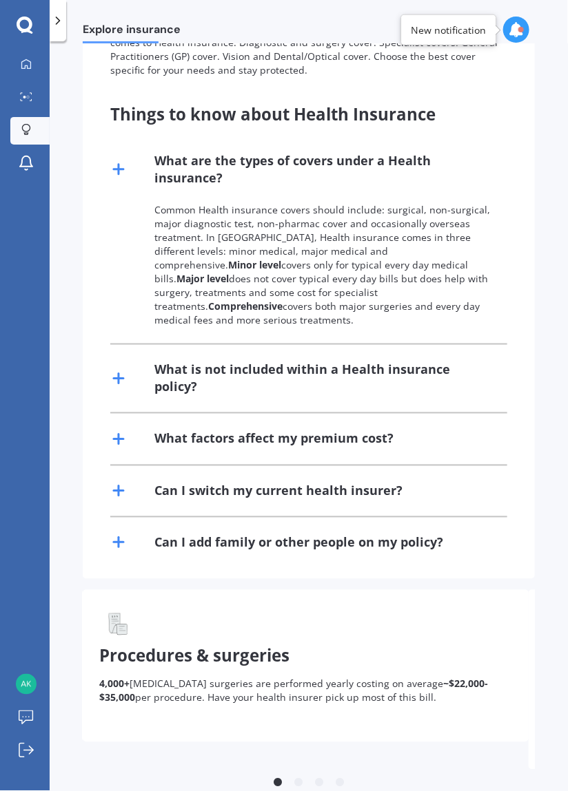
click at [112, 185] on div "What are the types of covers under a Health insurance?" at bounding box center [308, 169] width 397 height 67
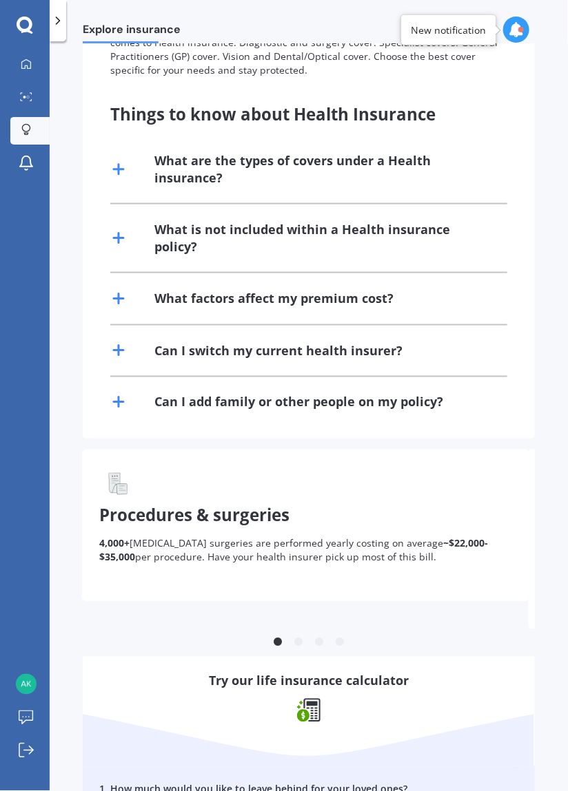
click at [118, 242] on line at bounding box center [118, 238] width 0 height 10
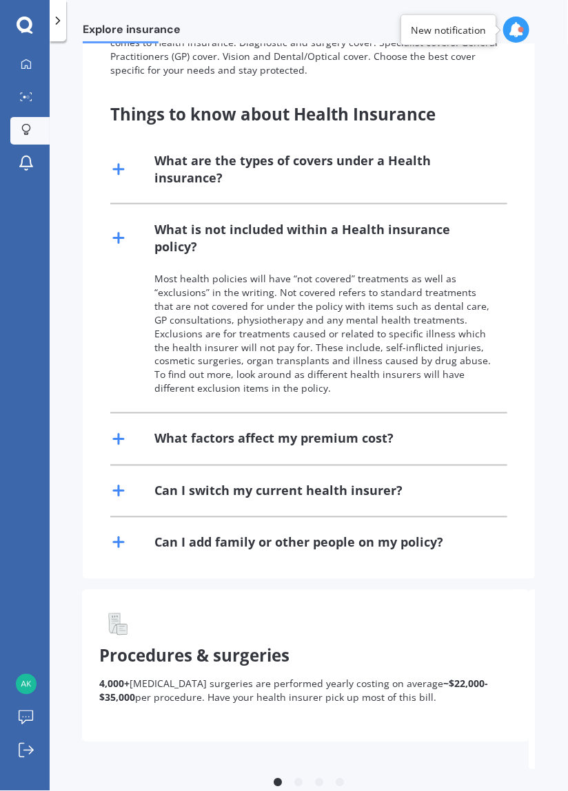
click at [121, 238] on line at bounding box center [119, 238] width 10 height 0
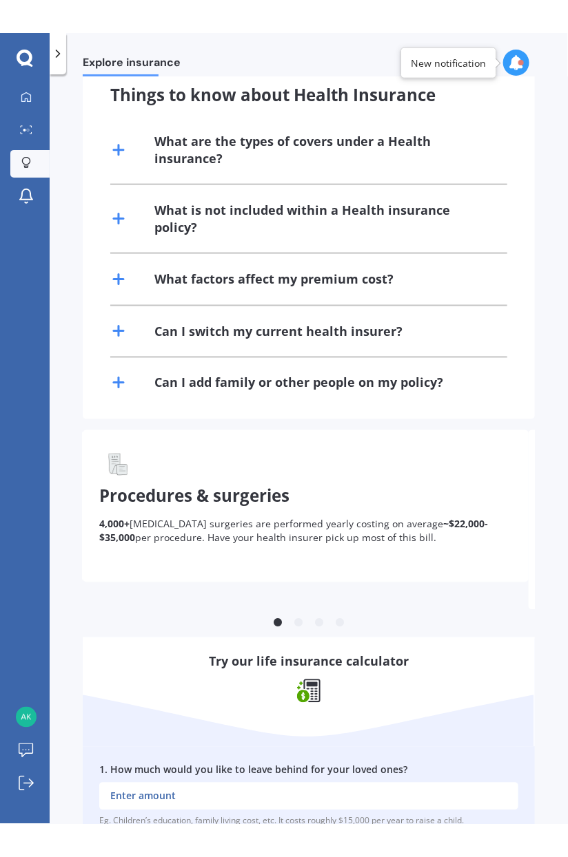
scroll to position [388, 0]
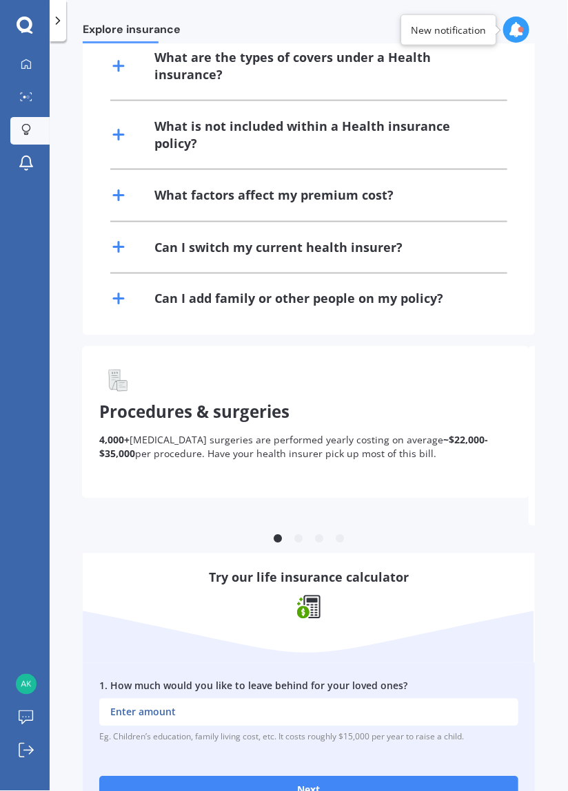
click at [379, 788] on button "Next" at bounding box center [308, 791] width 419 height 28
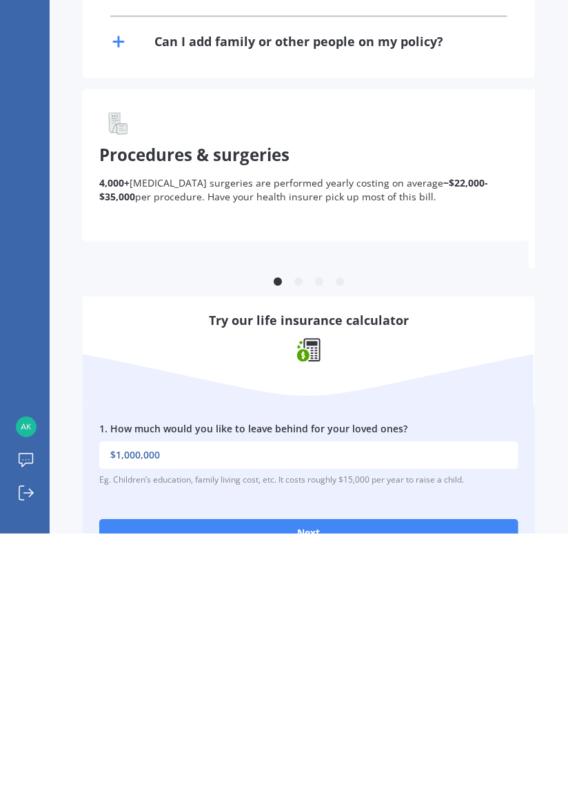
type input "$1,000,000"
click at [167, 777] on button "Next" at bounding box center [308, 791] width 419 height 28
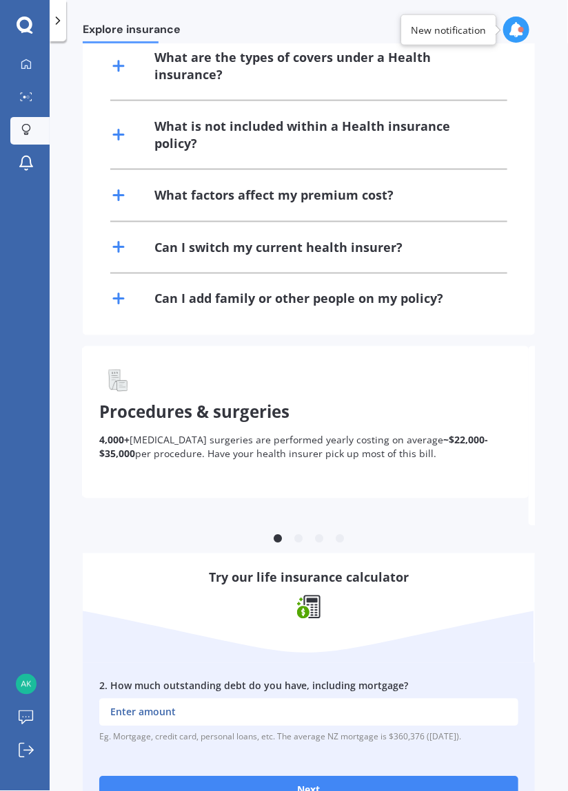
click at [111, 699] on input "2 . How much outstanding debt do you have, including mortgage?" at bounding box center [308, 713] width 419 height 28
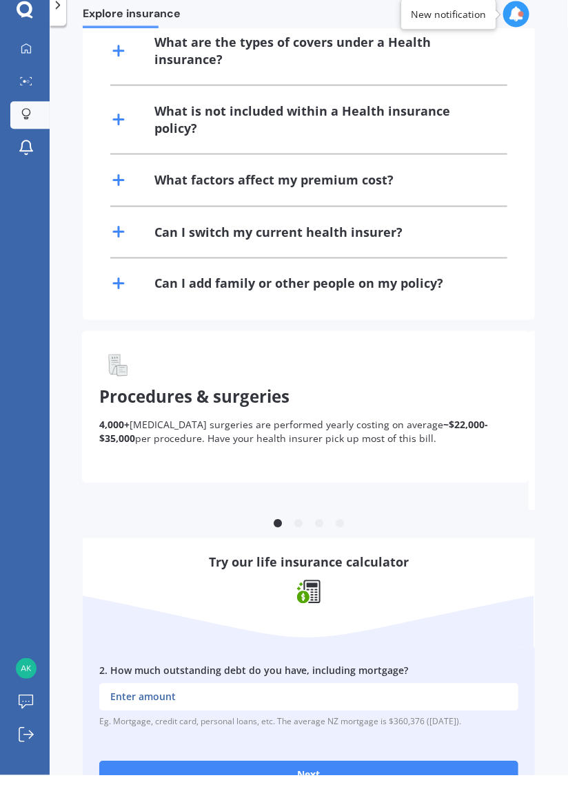
scroll to position [66, 0]
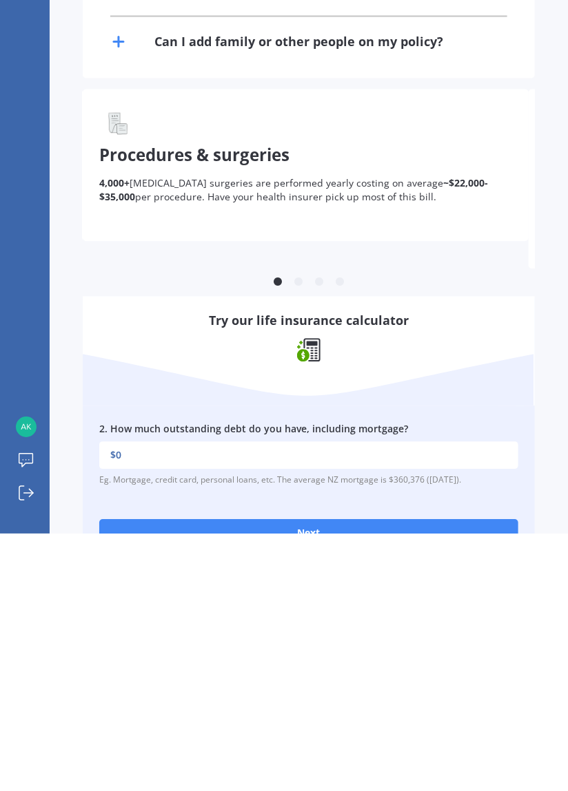
type input "$0"
click at [145, 777] on button "Next" at bounding box center [308, 791] width 419 height 28
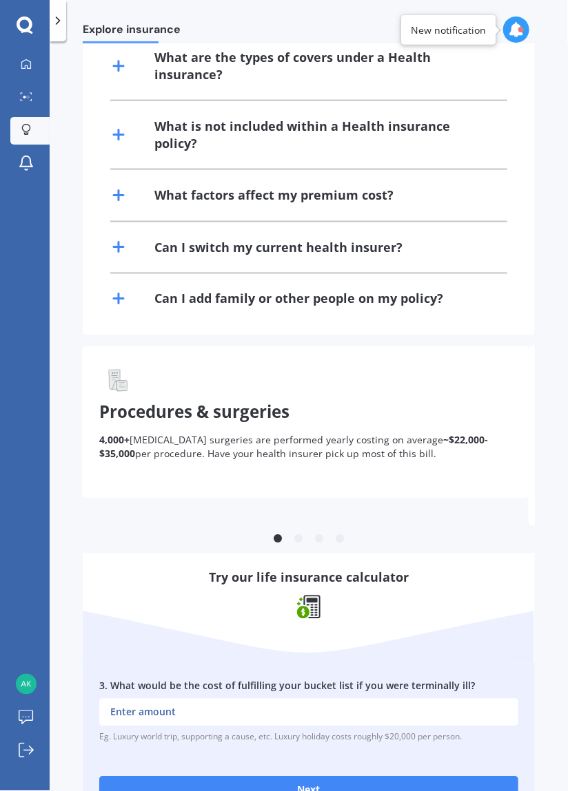
click at [124, 699] on input "3 . What would be the cost of fulfilling your bucket list if you were terminall…" at bounding box center [308, 713] width 419 height 28
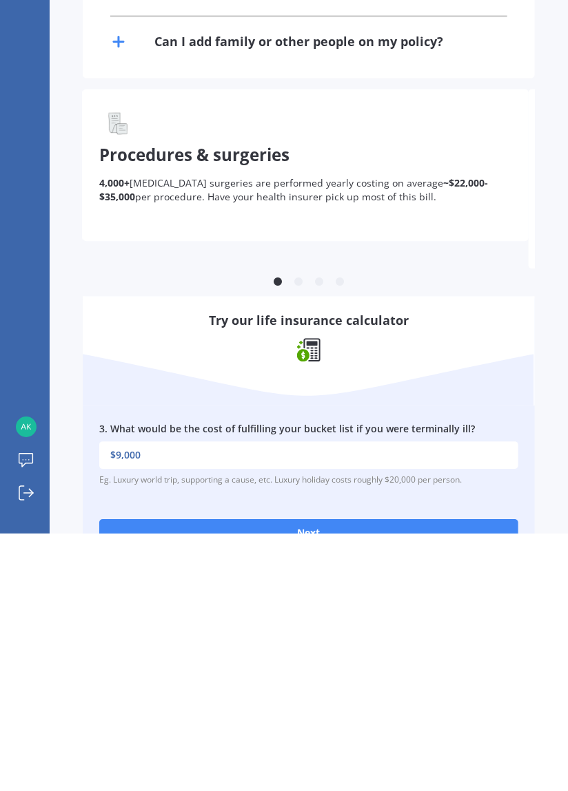
type input "$90,000"
click at [192, 777] on button "Next" at bounding box center [308, 791] width 419 height 28
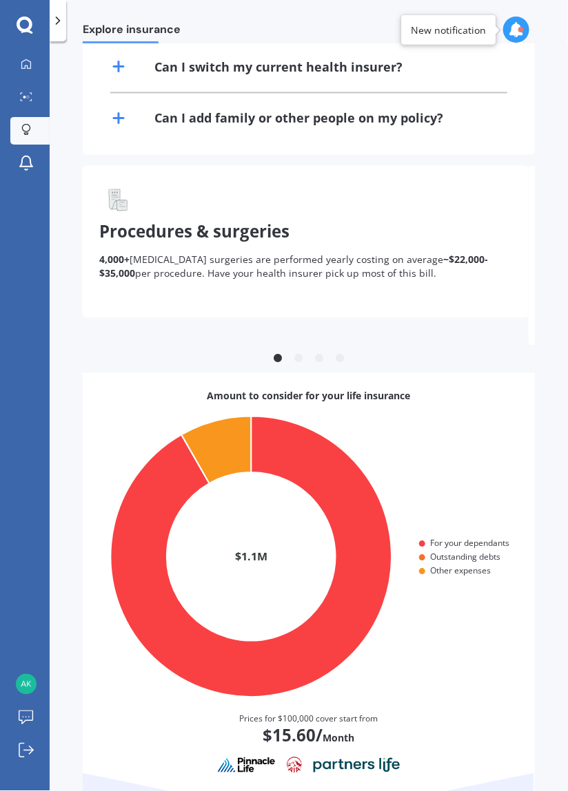
scroll to position [621, 0]
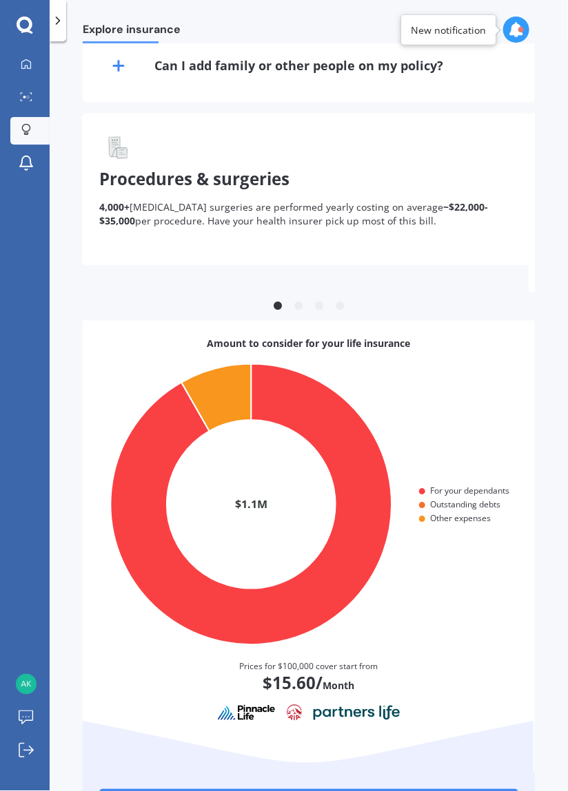
click at [172, 790] on link "Compare my cover options" at bounding box center [308, 804] width 419 height 28
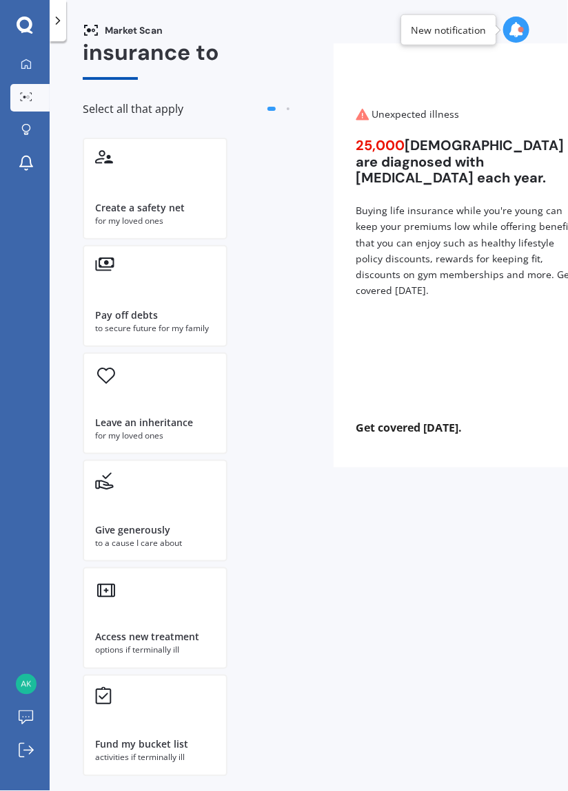
scroll to position [66, 0]
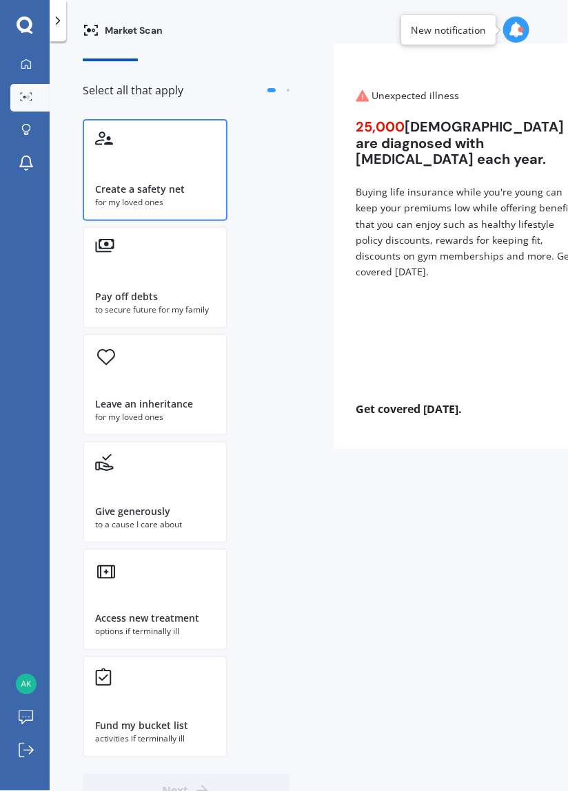
click at [87, 119] on div "Create a safety net for my loved ones" at bounding box center [155, 170] width 145 height 102
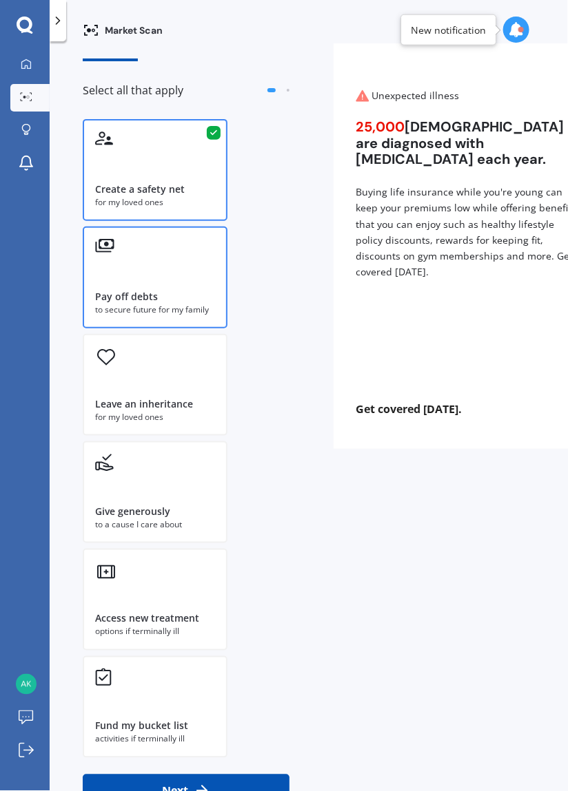
click at [94, 227] on div "Pay off debts to secure future for my family" at bounding box center [155, 278] width 145 height 102
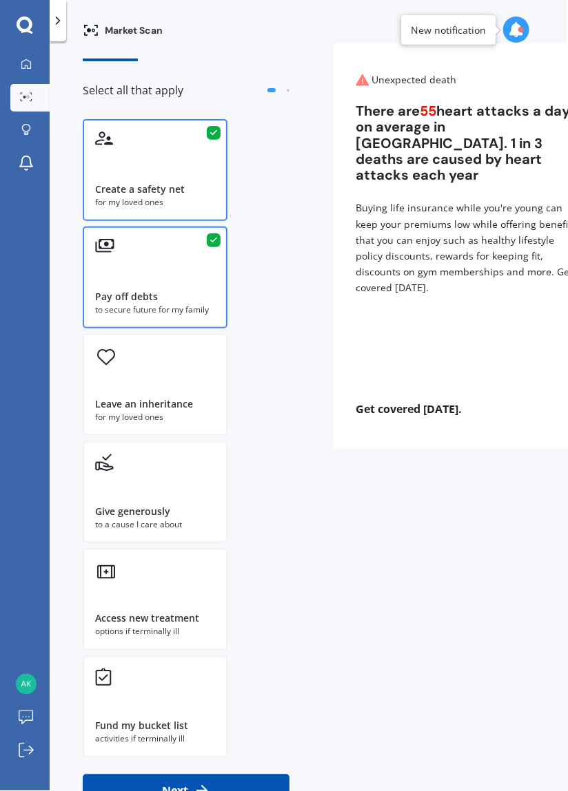
click at [94, 119] on div "Create a safety net for my loved ones" at bounding box center [155, 170] width 145 height 102
click at [110, 227] on div "Pay off debts to secure future for my family" at bounding box center [155, 278] width 145 height 102
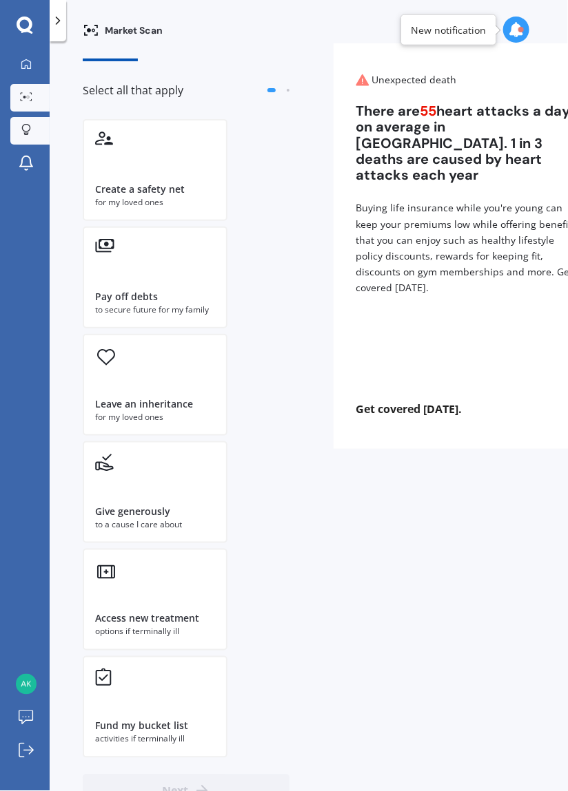
click at [29, 117] on link "Explore insurance" at bounding box center [29, 131] width 39 height 28
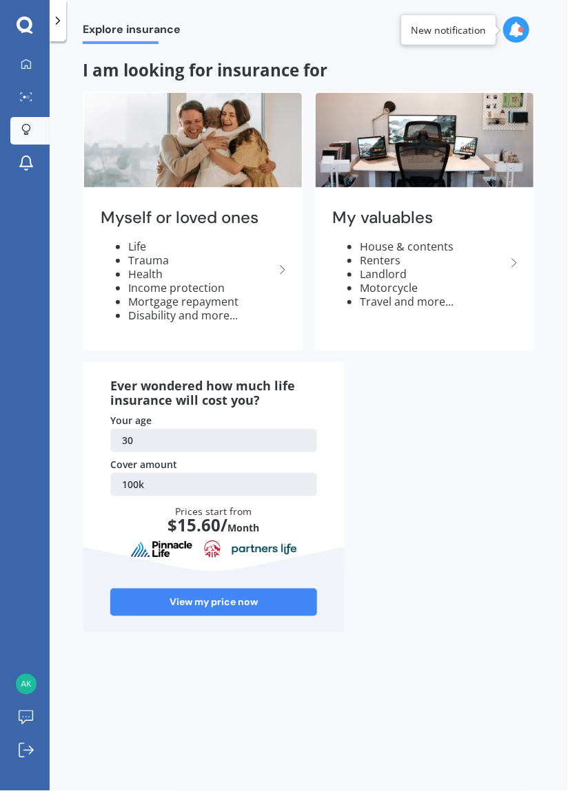
click at [26, 121] on div "My Dashboard Market Scan Explore insurance Notifications [PERSON_NAME] Submit f…" at bounding box center [25, 421] width 50 height 740
click at [30, 155] on icon at bounding box center [26, 163] width 17 height 17
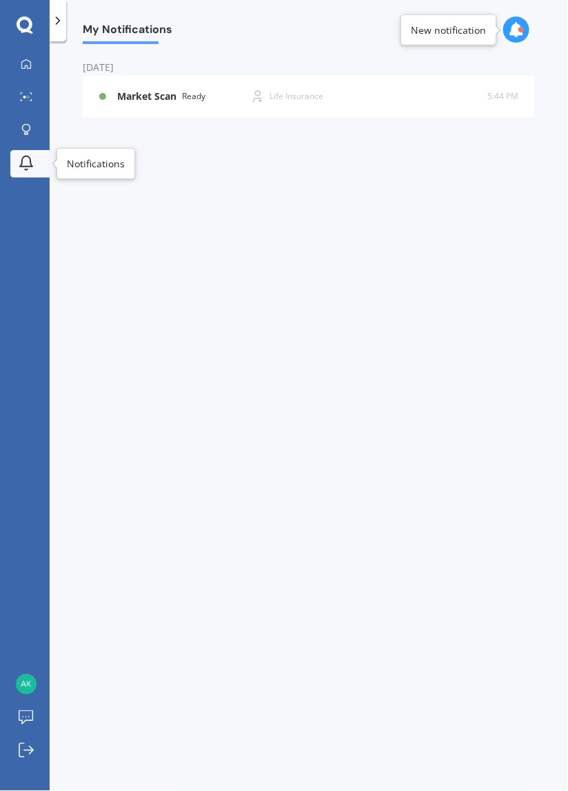
click at [21, 156] on icon at bounding box center [26, 161] width 12 height 10
click at [28, 65] on icon at bounding box center [26, 64] width 11 height 11
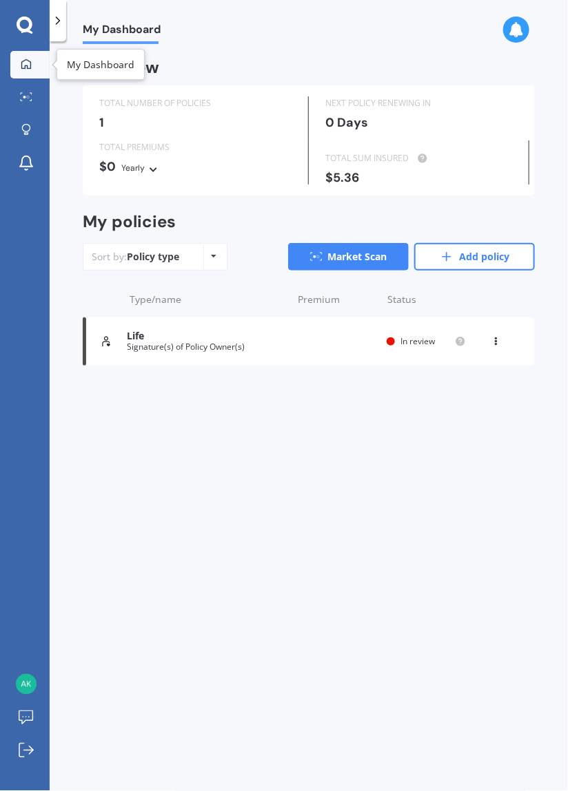
click at [116, 352] on div "Life Signature(s) of Policy Owner(s) Provider Renewal date Premium You are payi…" at bounding box center [309, 342] width 452 height 48
